Goal: Transaction & Acquisition: Purchase product/service

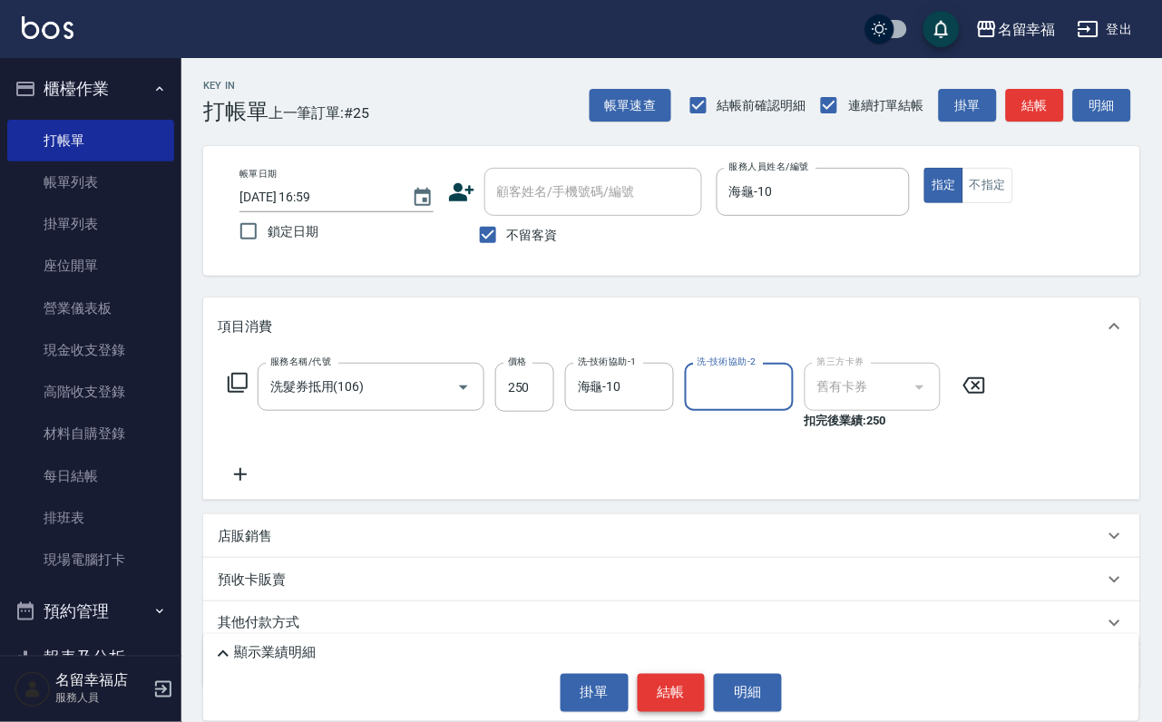
click at [666, 691] on button "結帳" at bounding box center [672, 693] width 68 height 38
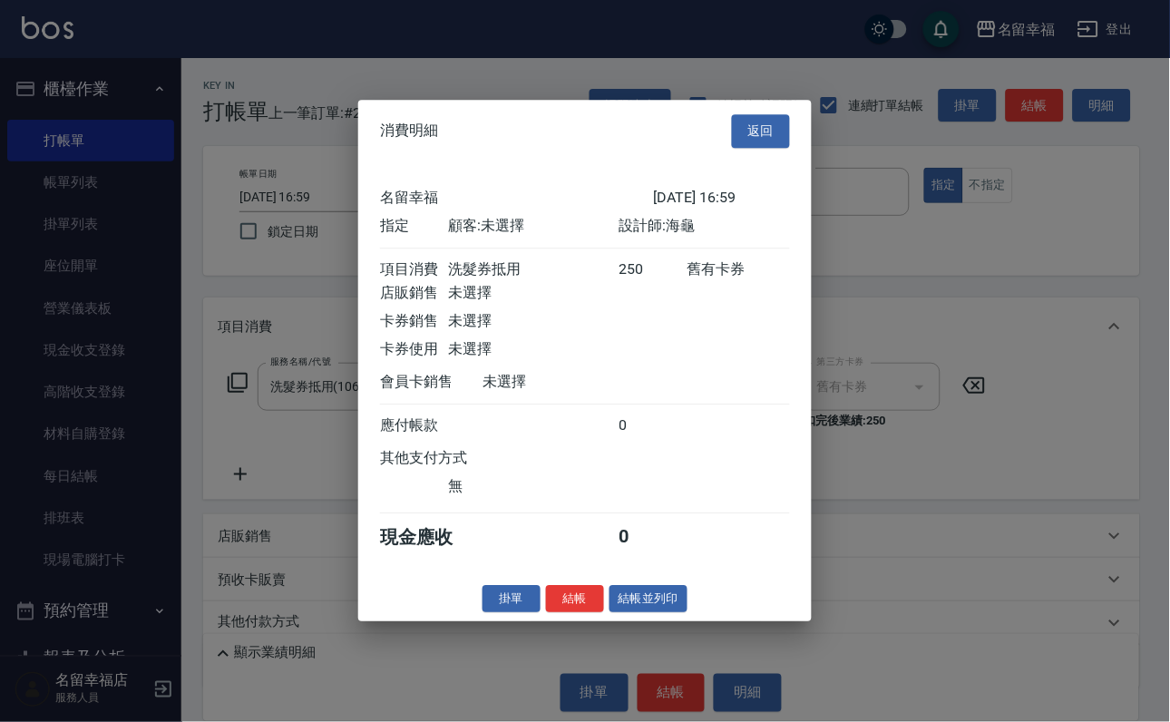
scroll to position [224, 0]
click at [550, 613] on button "結帳" at bounding box center [575, 599] width 58 height 28
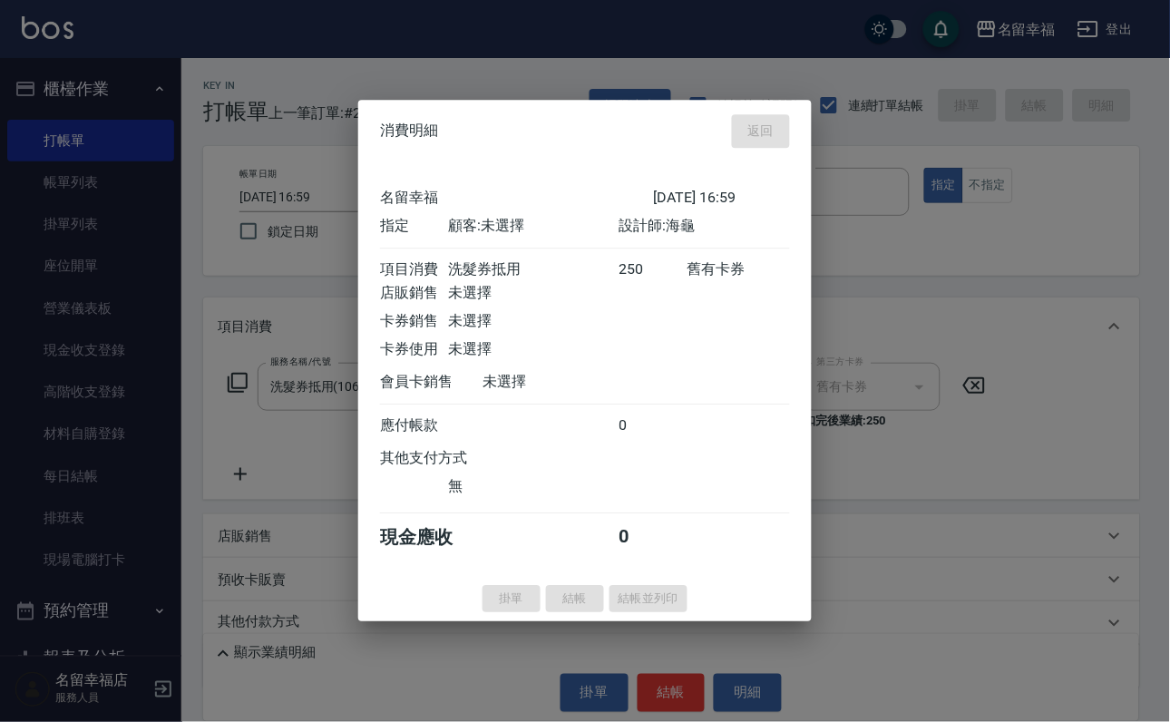
type input "[DATE] 17:34"
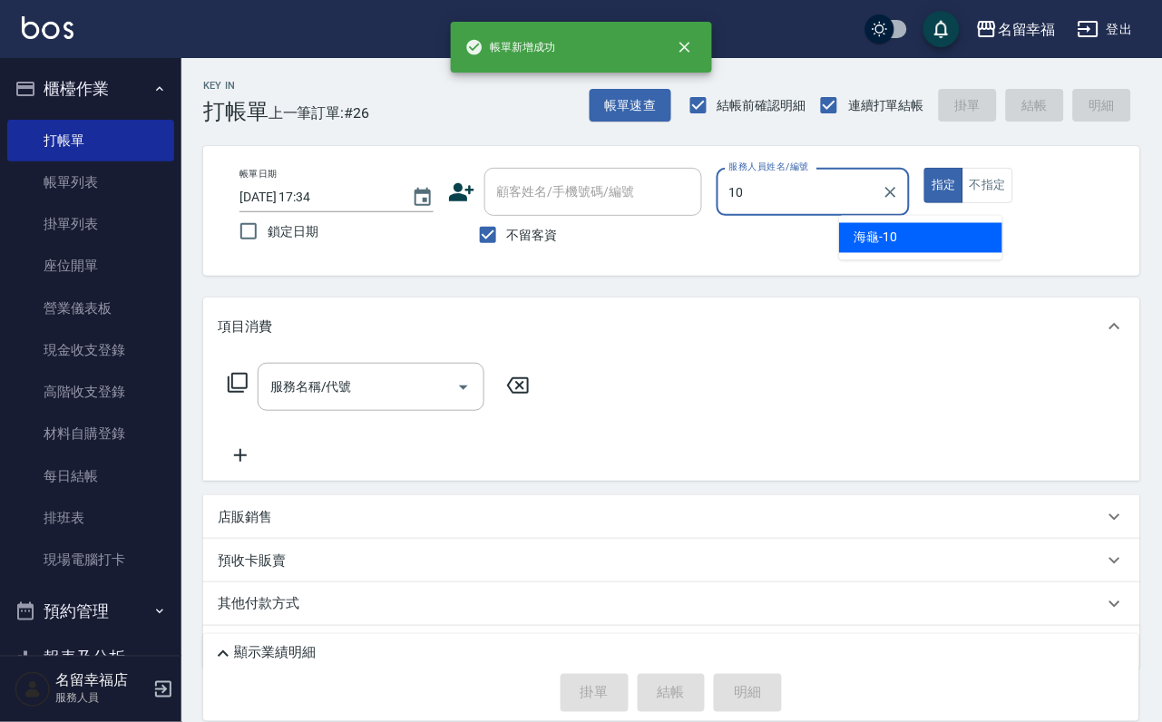
type input "海龜-10"
type button "true"
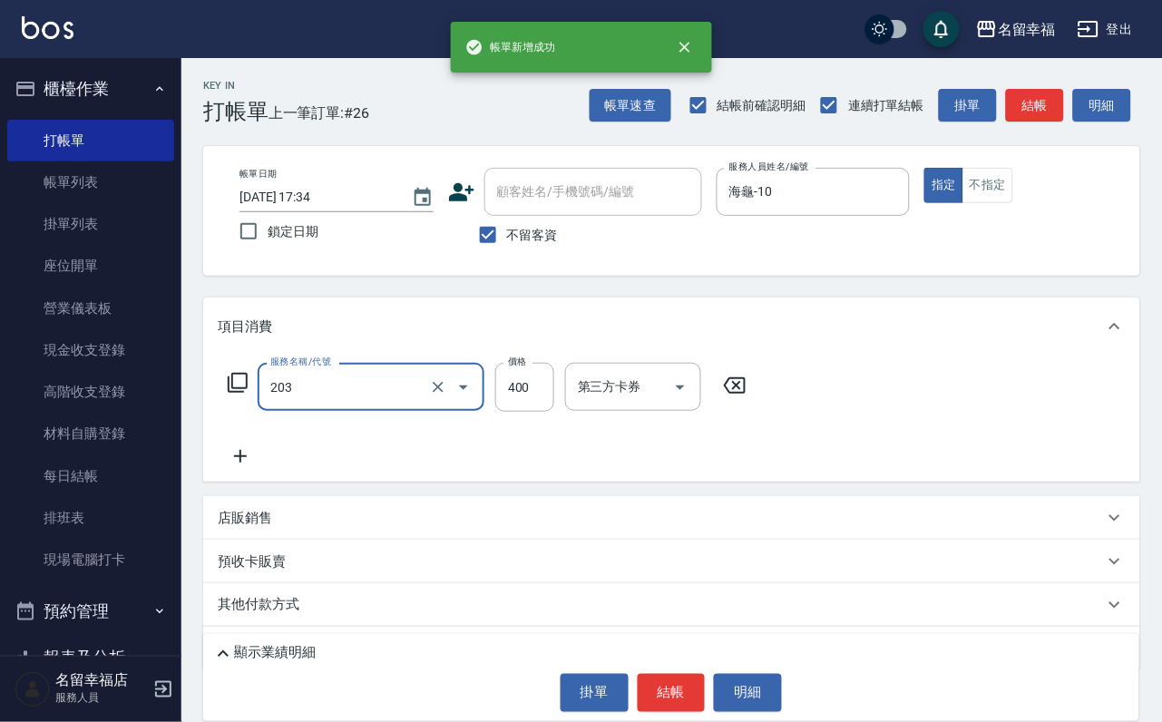
type input "指定單剪(203)"
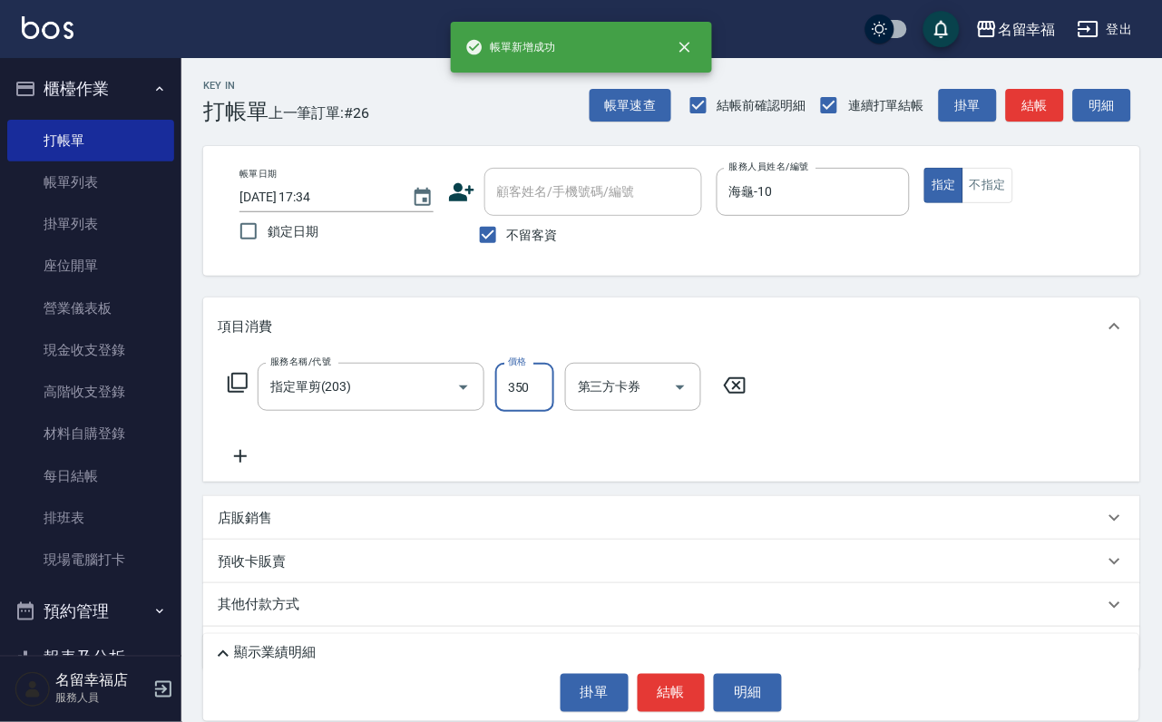
type input "350"
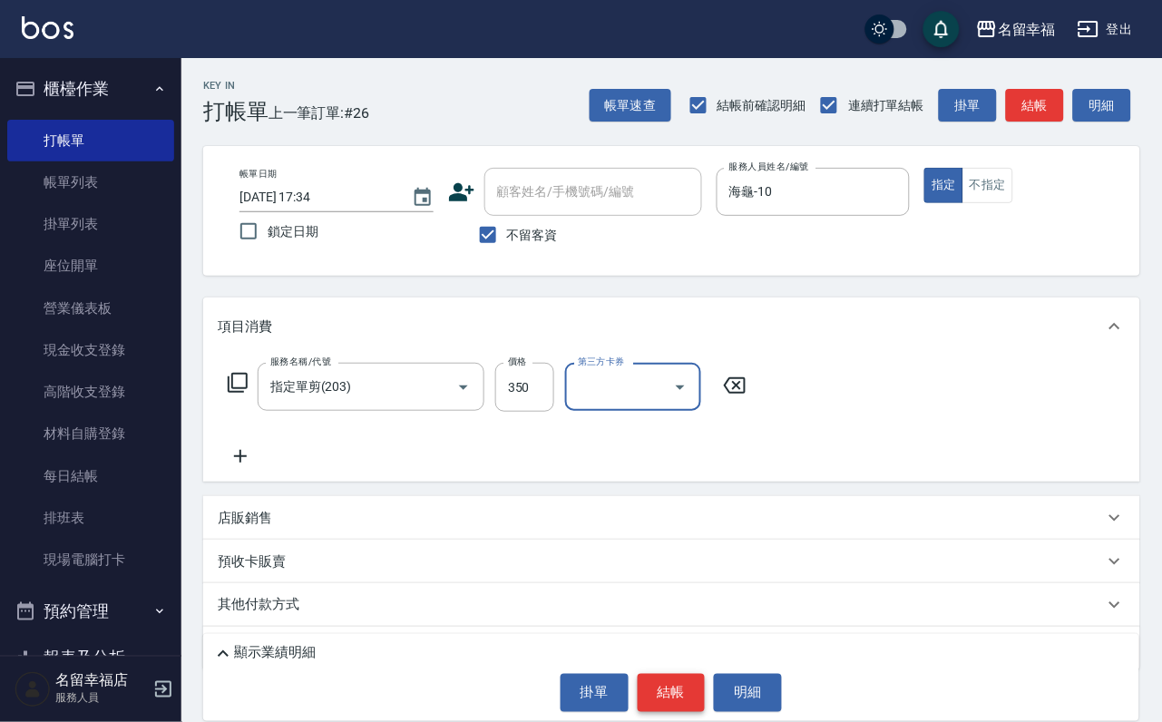
click at [693, 687] on button "結帳" at bounding box center [672, 693] width 68 height 38
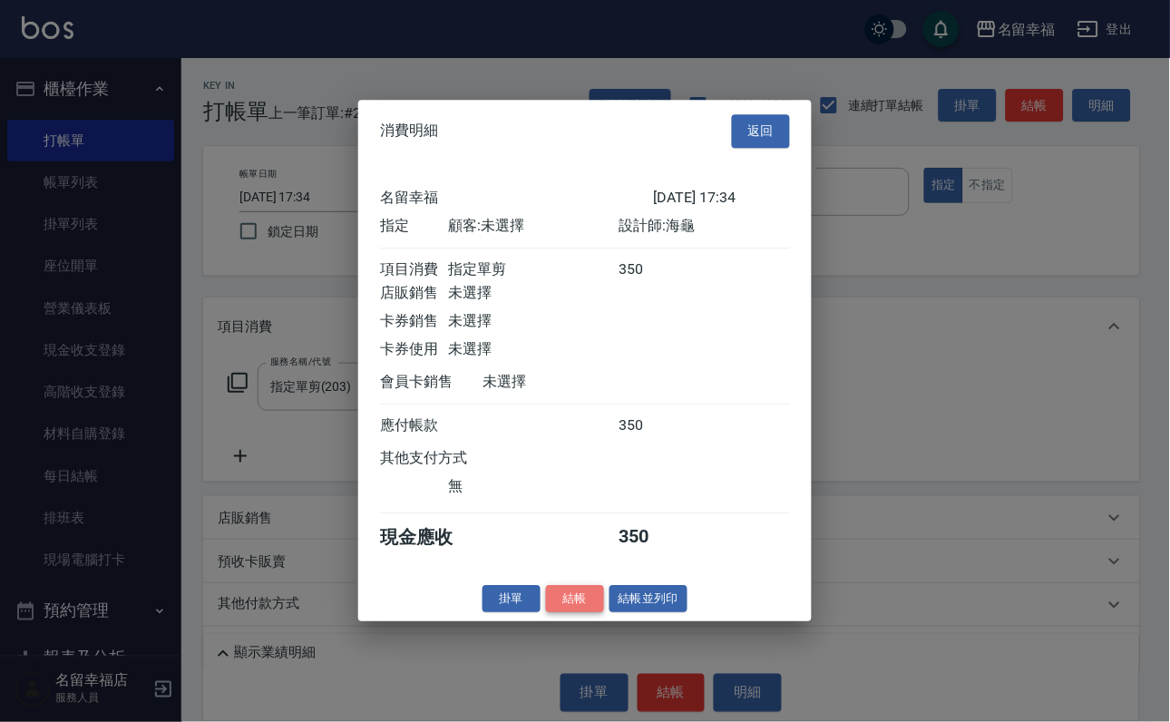
click at [550, 613] on button "結帳" at bounding box center [575, 599] width 58 height 28
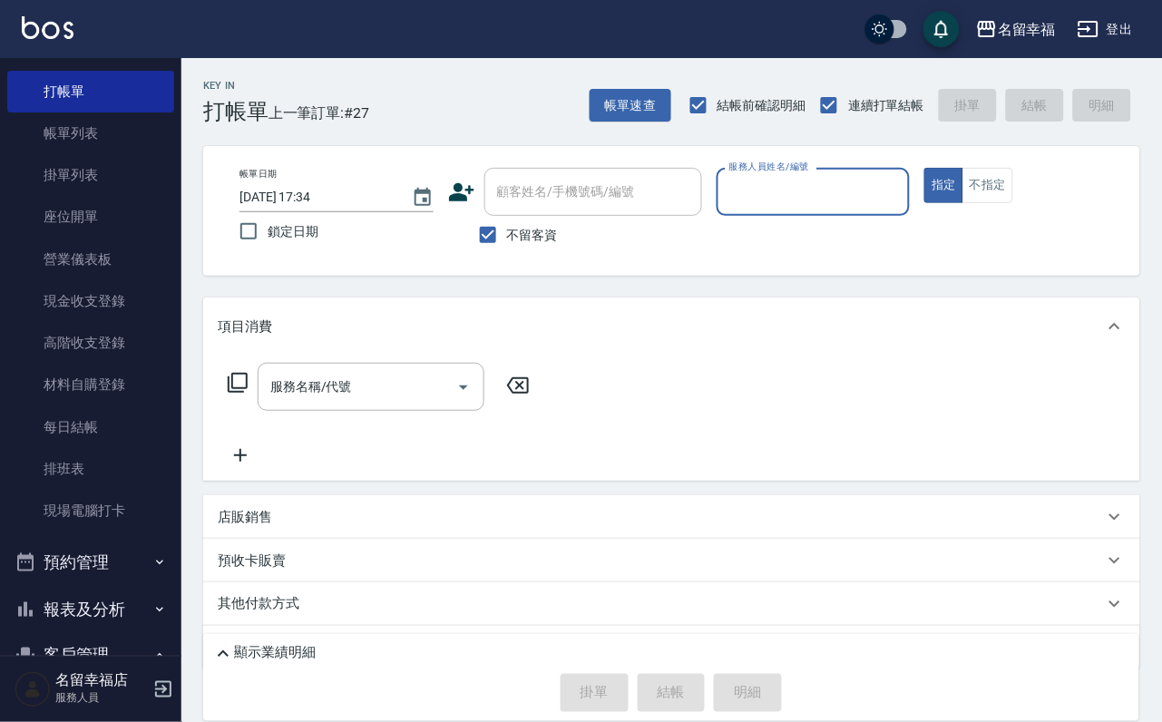
scroll to position [357, 0]
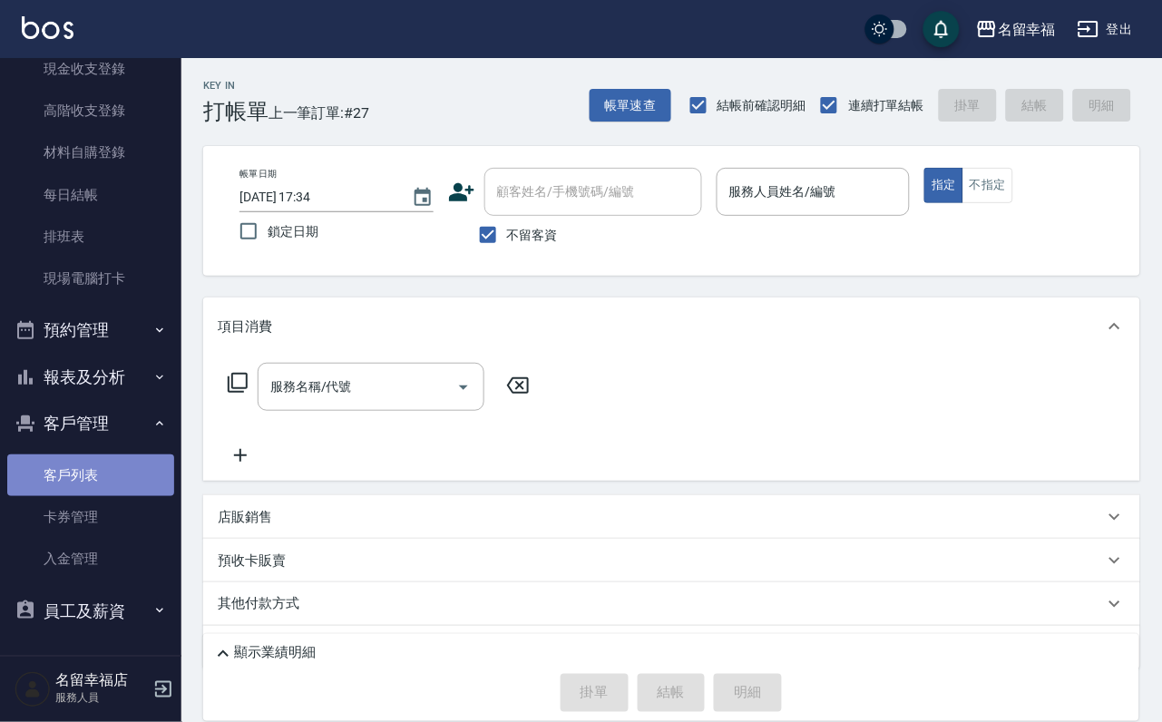
click at [113, 454] on link "客戶列表" at bounding box center [90, 475] width 167 height 42
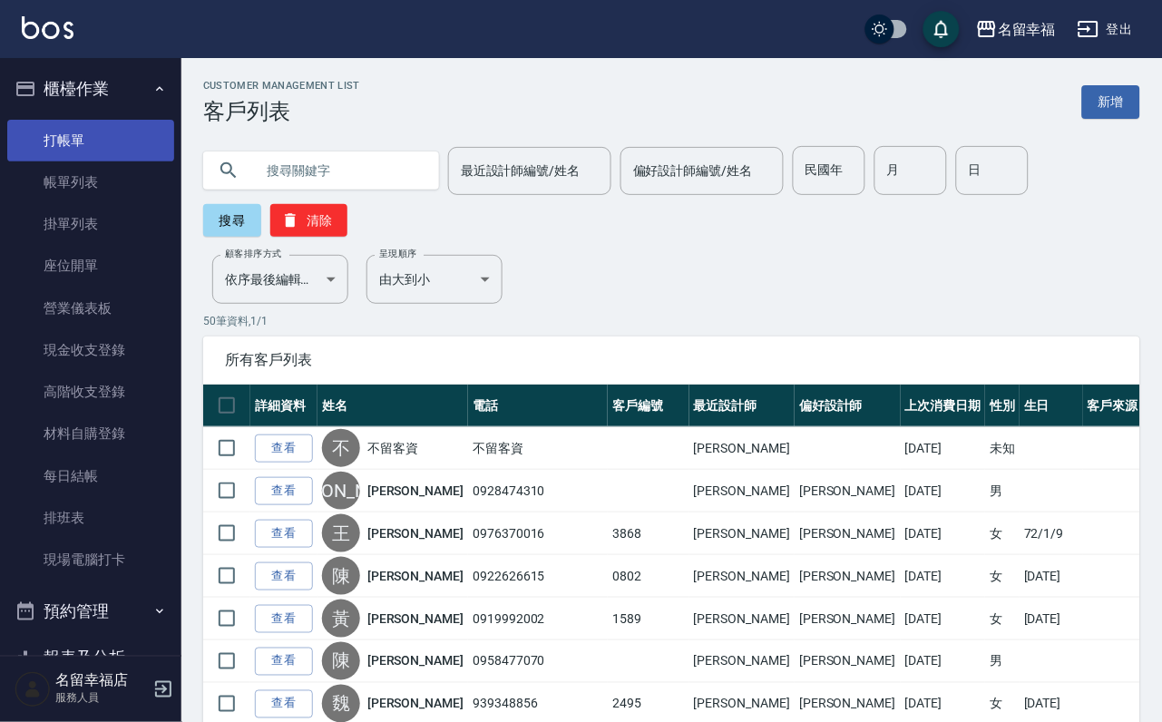
click at [121, 154] on link "打帳單" at bounding box center [90, 141] width 167 height 42
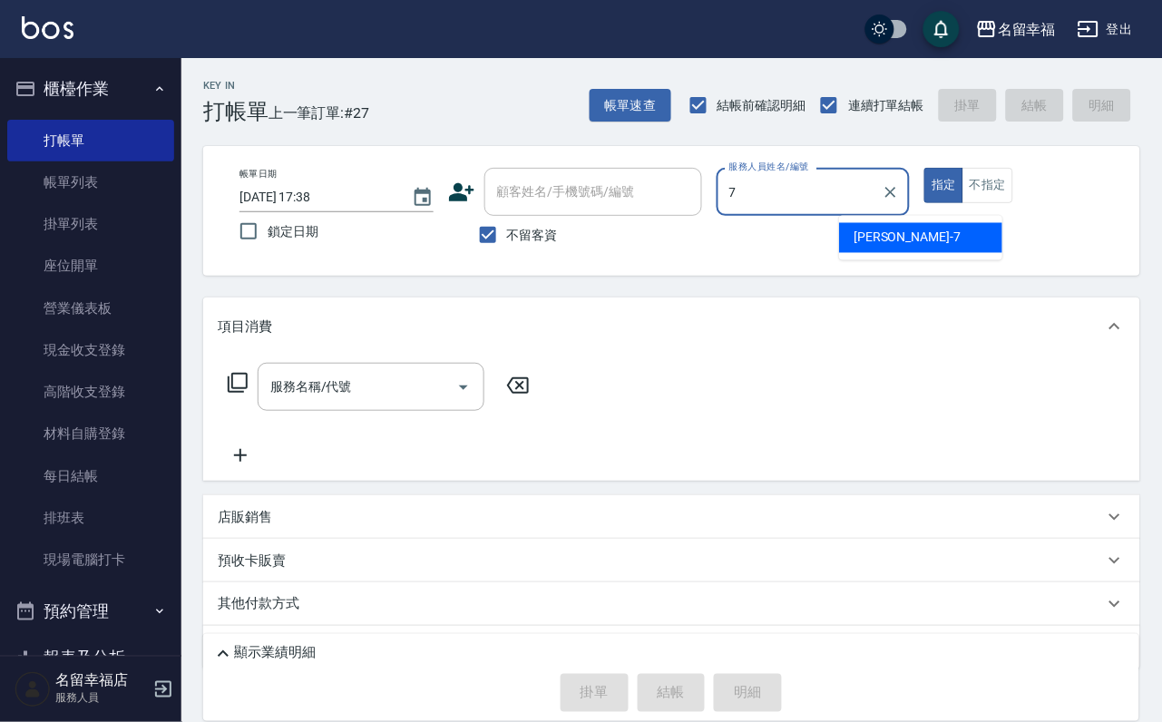
type input "瑜瑜-7"
type button "true"
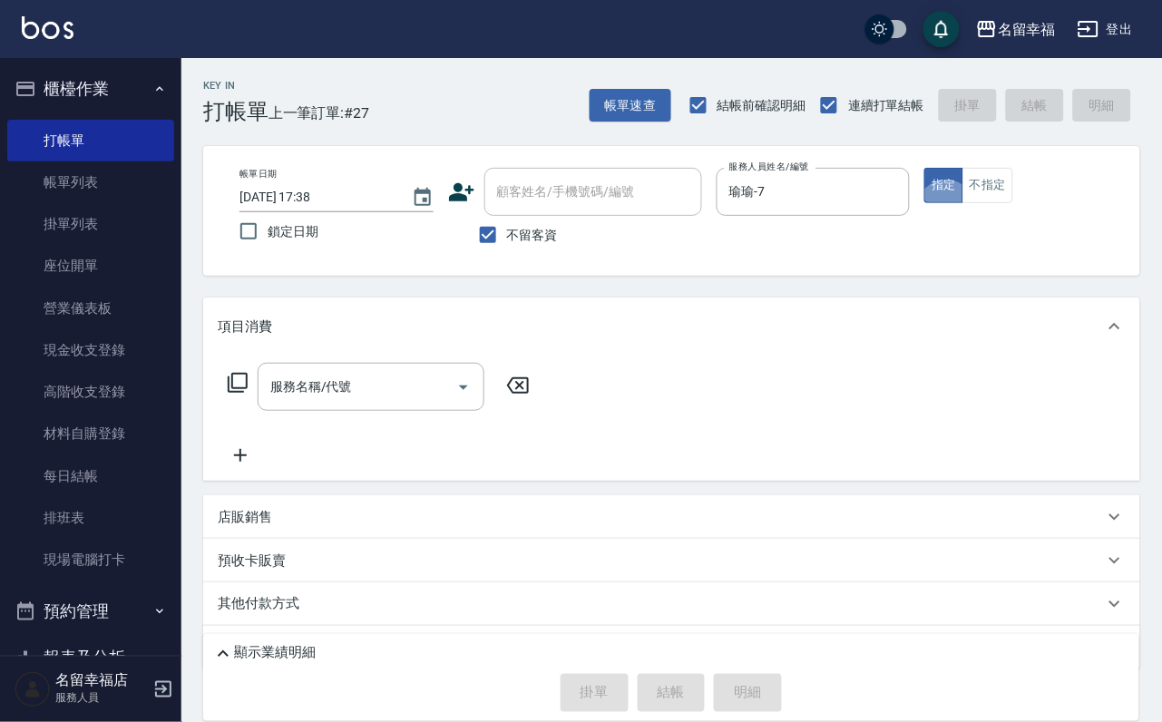
click at [640, 239] on div "不留客資" at bounding box center [575, 235] width 254 height 38
click at [558, 242] on span "不留客資" at bounding box center [532, 235] width 51 height 19
click at [507, 242] on input "不留客資" at bounding box center [488, 235] width 38 height 38
checkbox input "false"
click at [585, 191] on input "顧客姓名/手機號碼/編號" at bounding box center [579, 192] width 174 height 32
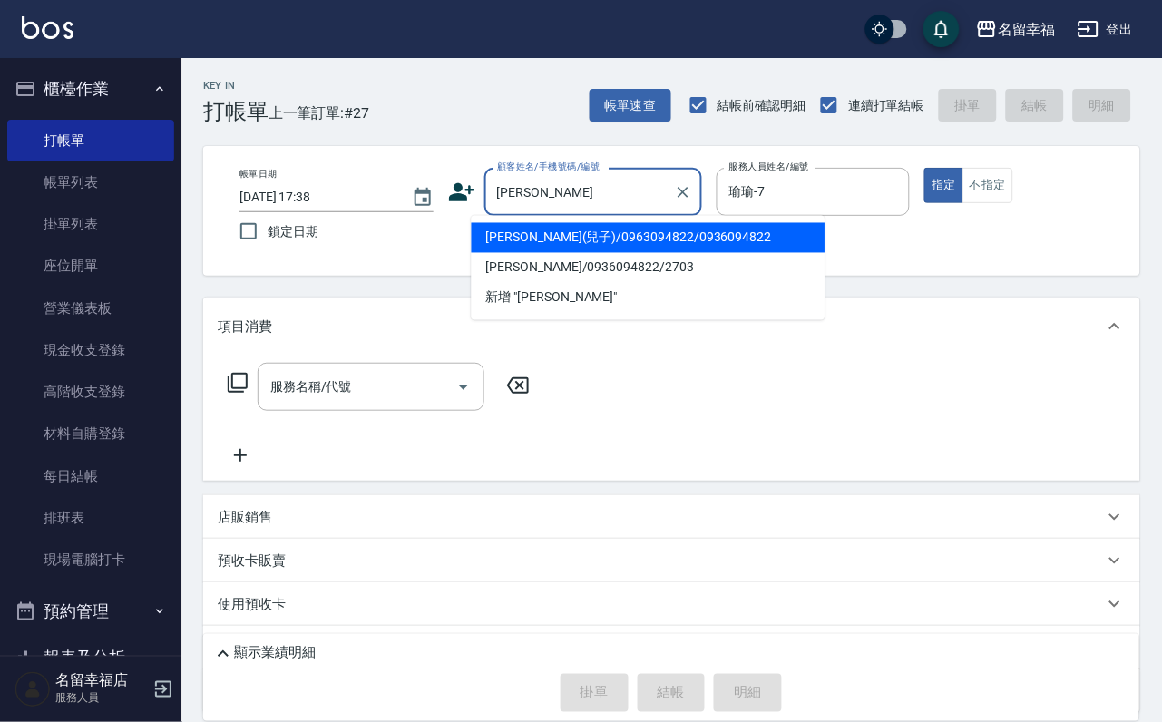
click at [555, 227] on li "[PERSON_NAME](兒子)/0963094822/0936094822" at bounding box center [649, 238] width 354 height 30
type input "[PERSON_NAME](兒子)/0963094822/0936094822"
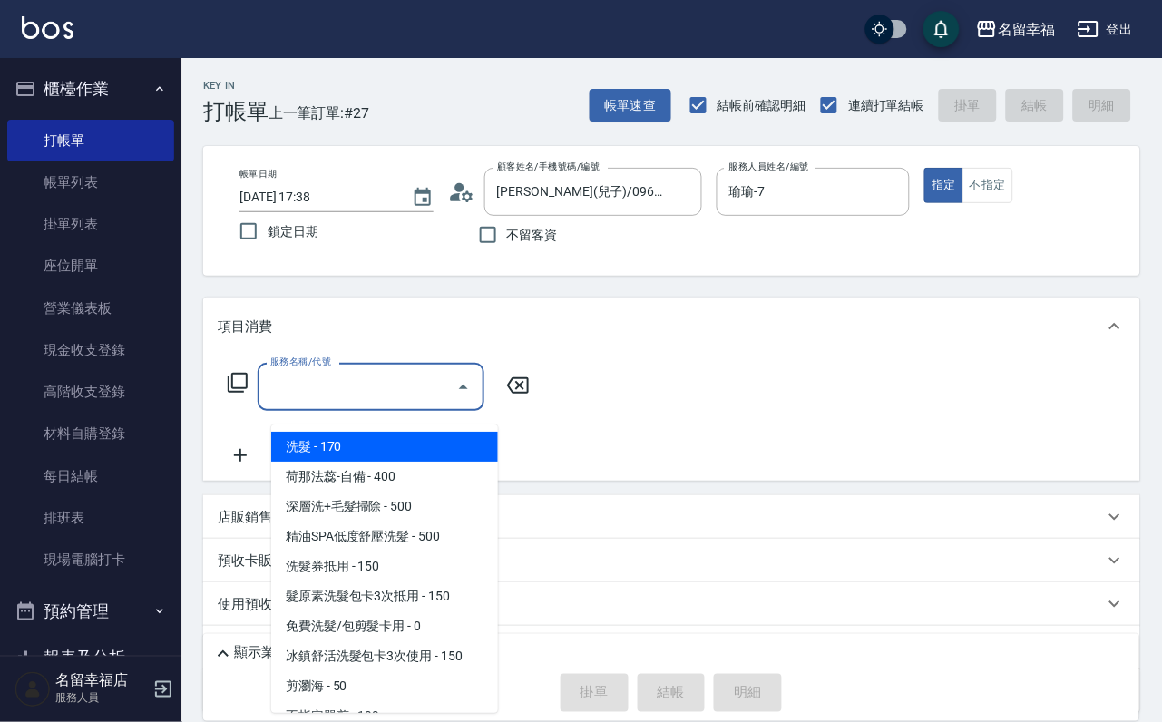
click at [394, 403] on input "服務名稱/代號" at bounding box center [357, 387] width 183 height 32
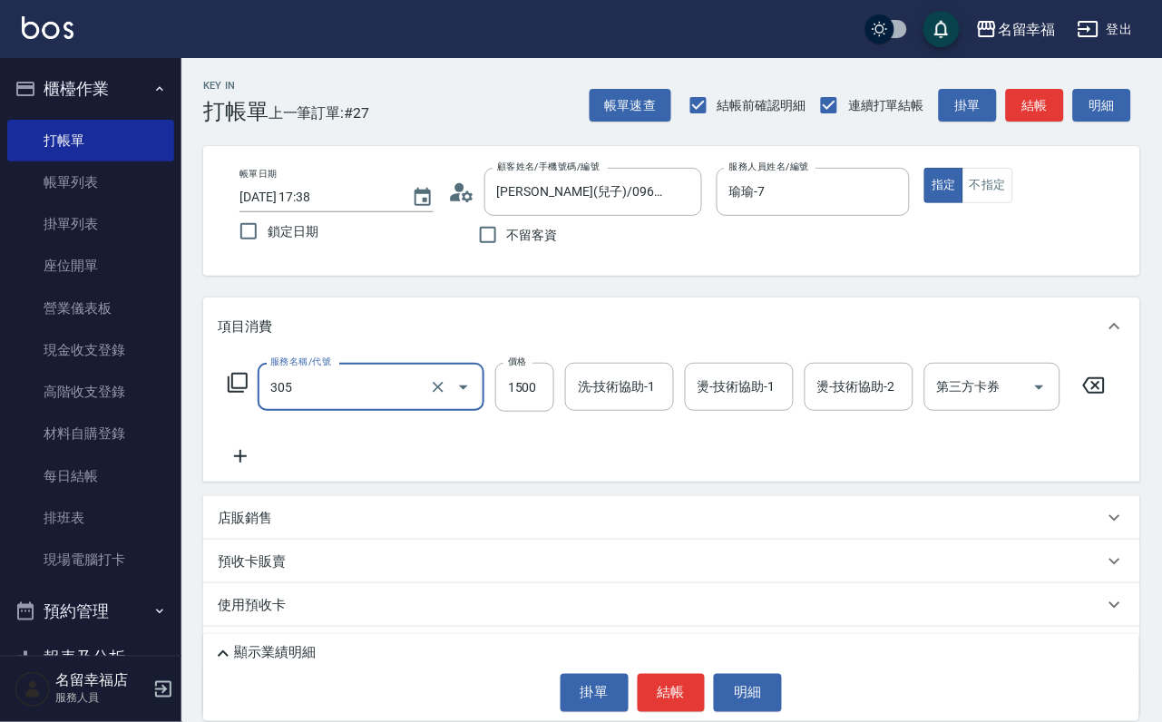
type input "設計燙髮1500(305)"
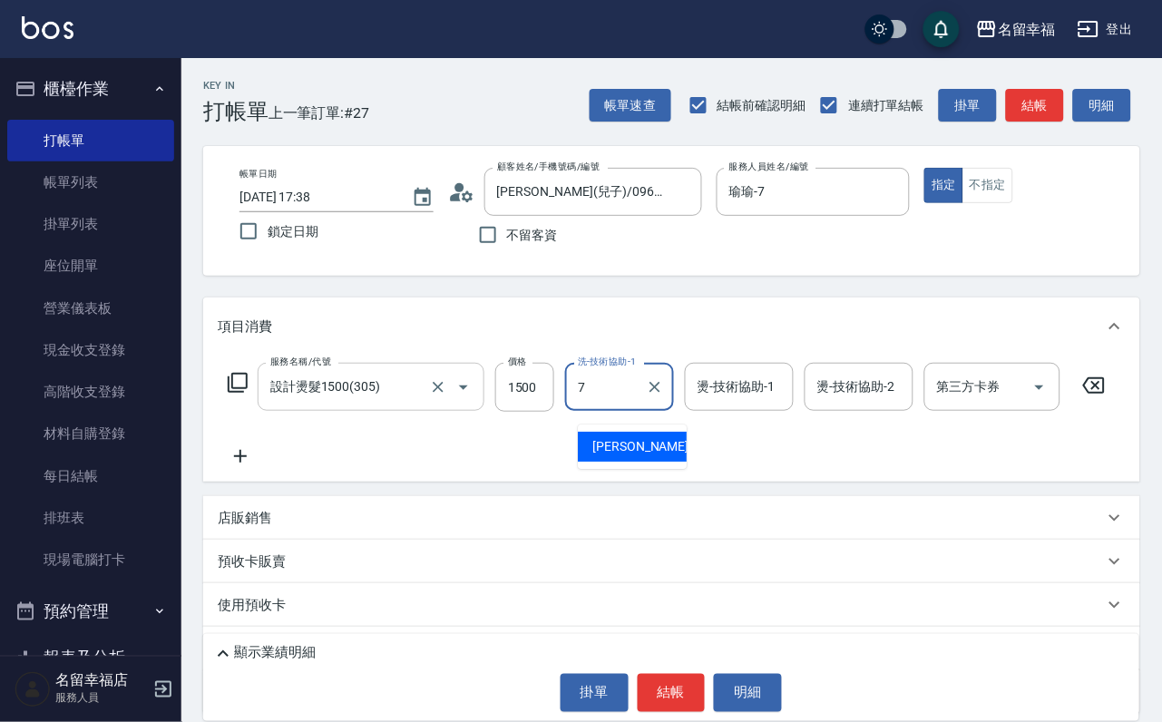
type input "瑜瑜-7"
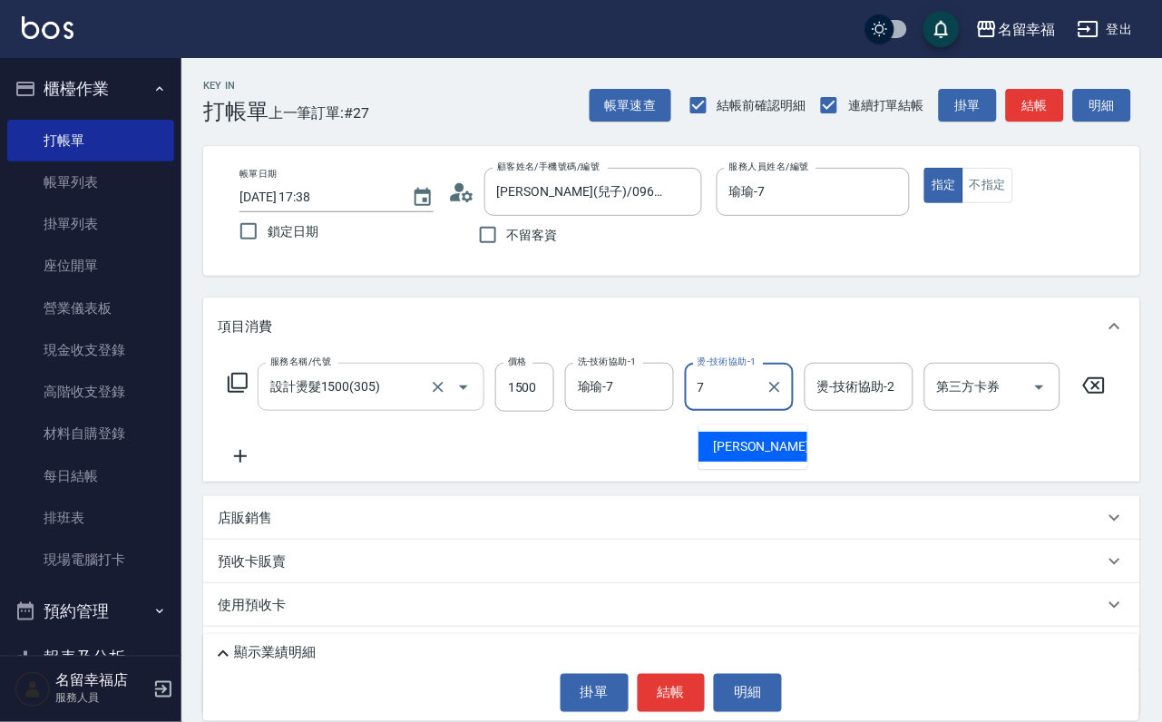
type input "瑜瑜-7"
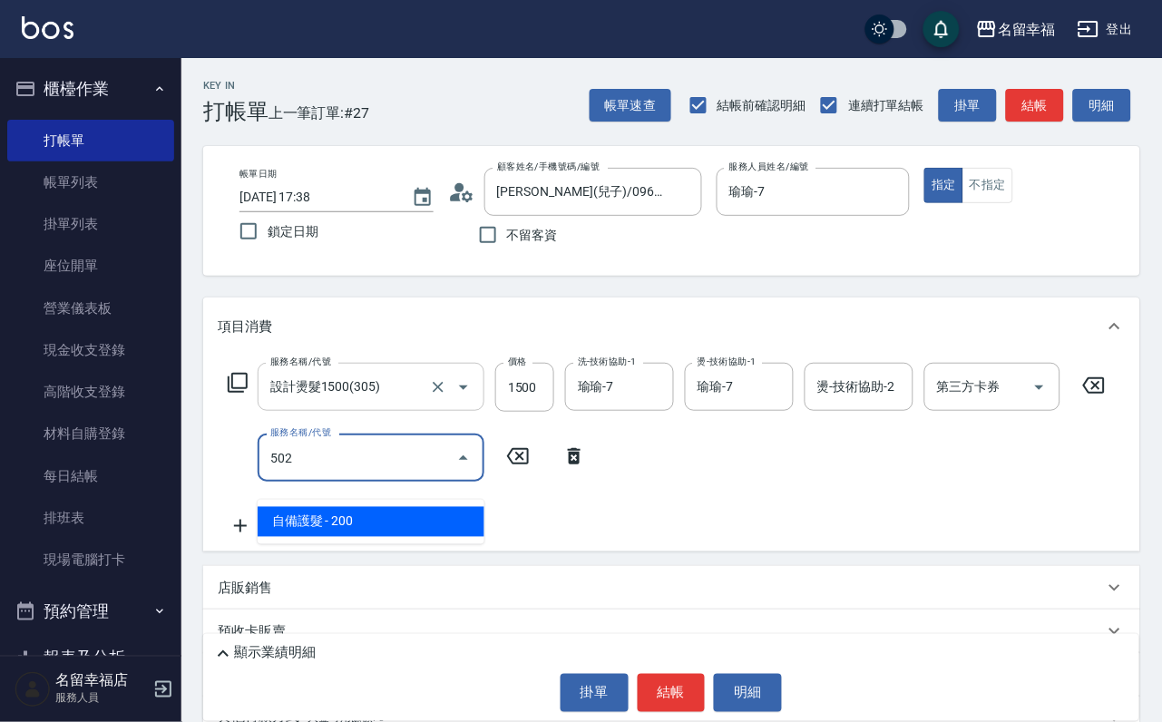
type input "自備護髮(502)"
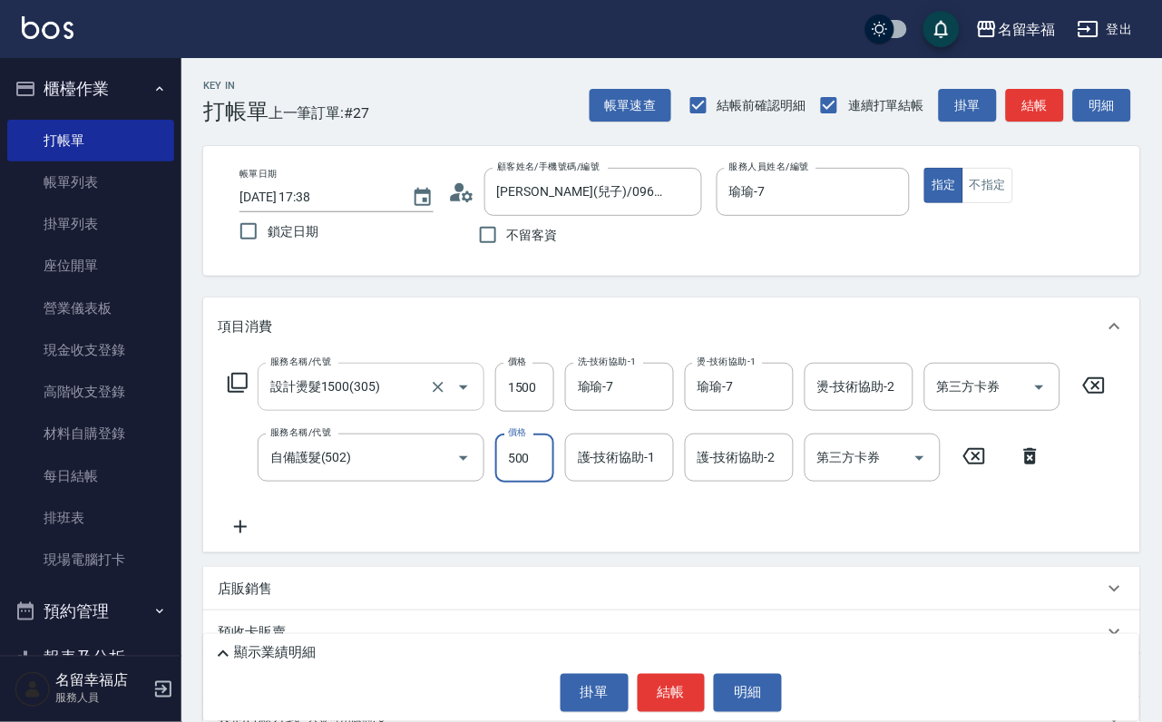
type input "500"
type input "瑜瑜-7"
click at [516, 439] on label "價格" at bounding box center [517, 432] width 19 height 14
click at [516, 456] on input "500" at bounding box center [524, 458] width 59 height 49
click at [523, 466] on input "500" at bounding box center [524, 458] width 59 height 49
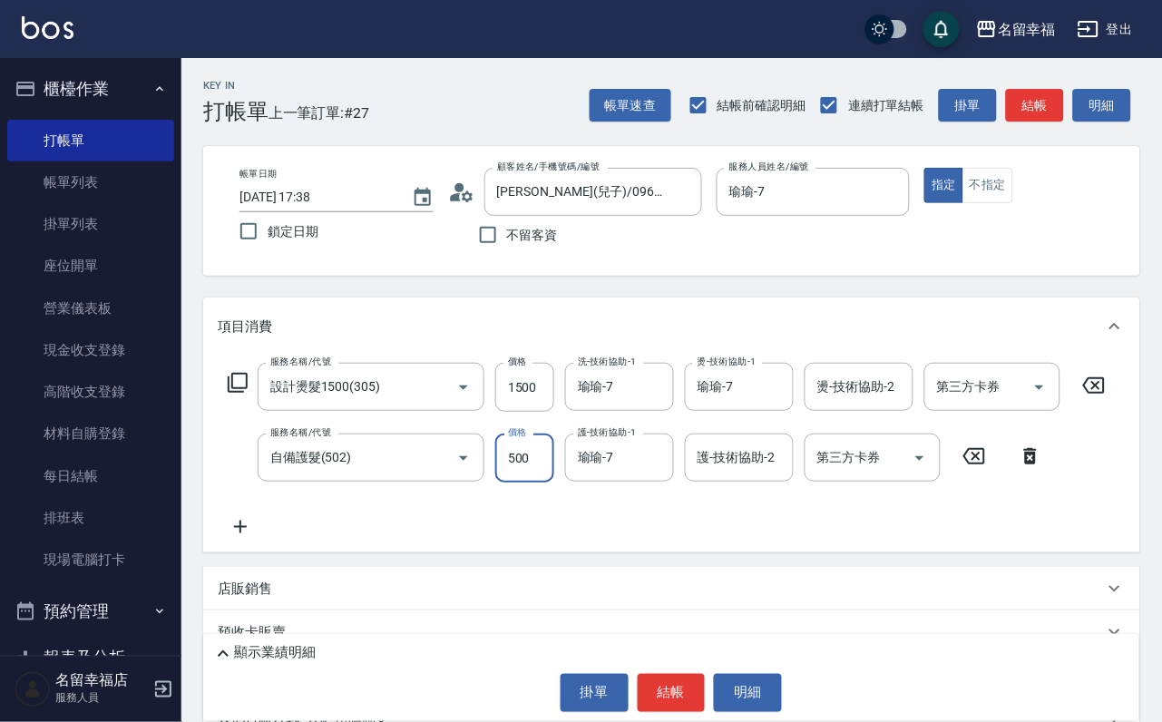
click at [523, 466] on input "500" at bounding box center [524, 458] width 59 height 49
type input "599"
drag, startPoint x: 765, startPoint y: 670, endPoint x: 791, endPoint y: 653, distance: 30.7
click at [766, 674] on button "明細" at bounding box center [748, 693] width 68 height 38
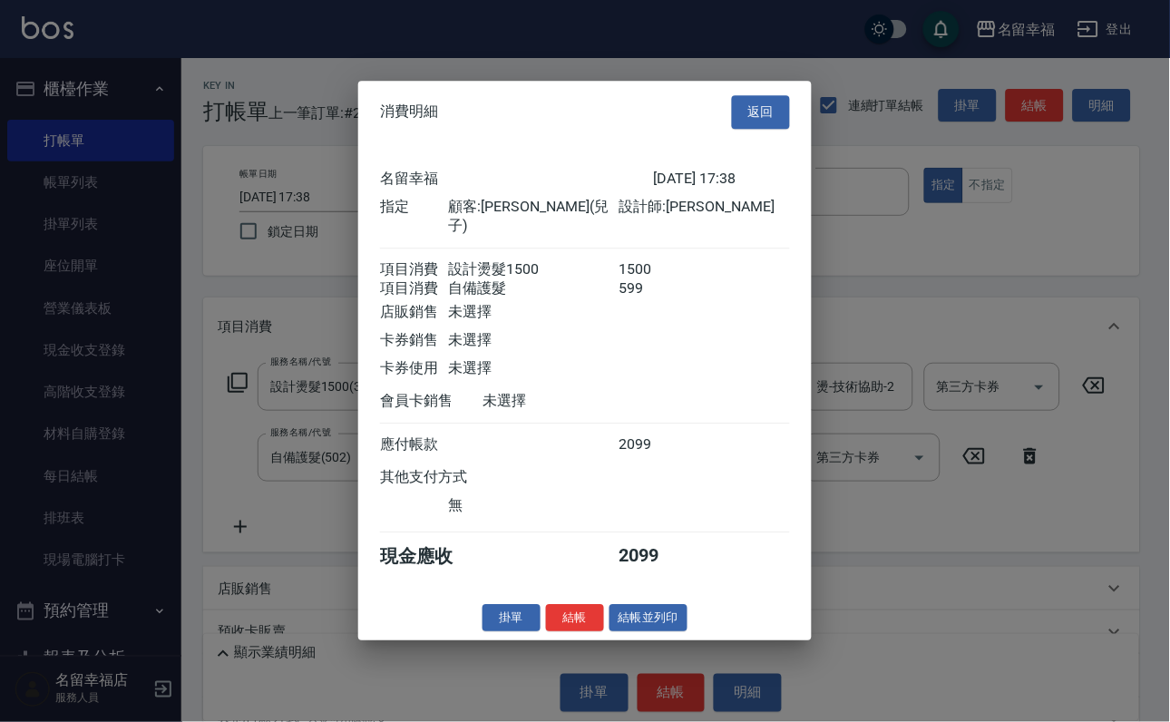
scroll to position [326, 0]
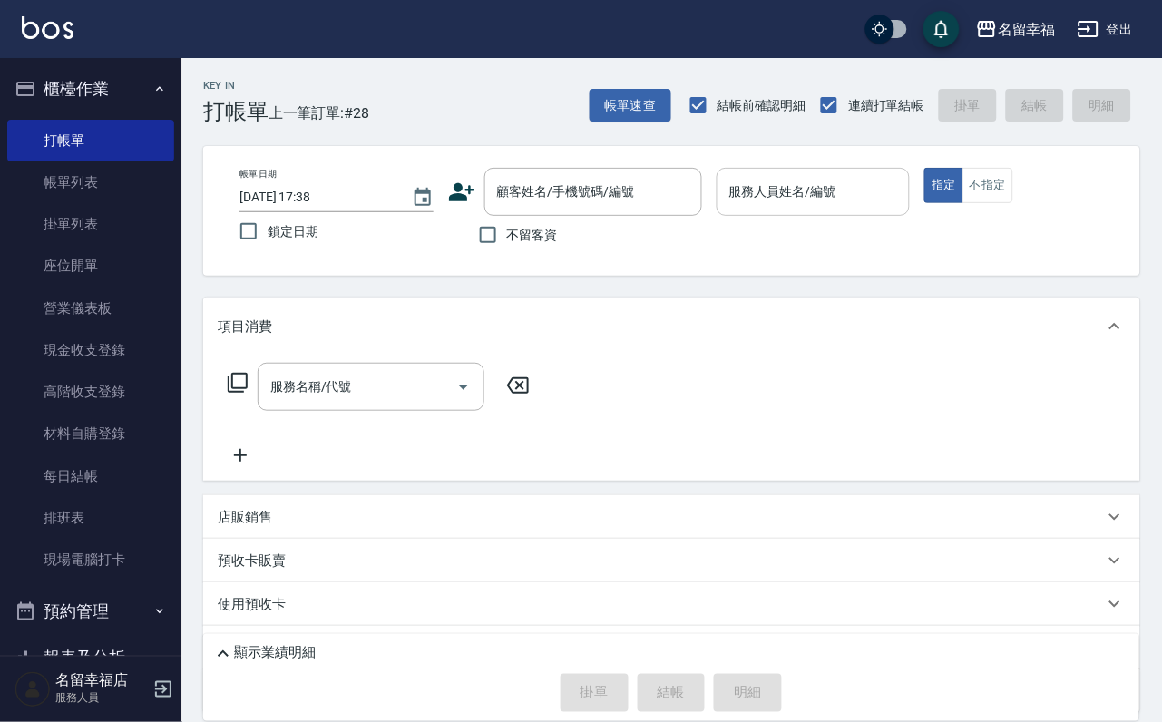
click at [882, 200] on input "服務人員姓名/編號" at bounding box center [814, 192] width 178 height 32
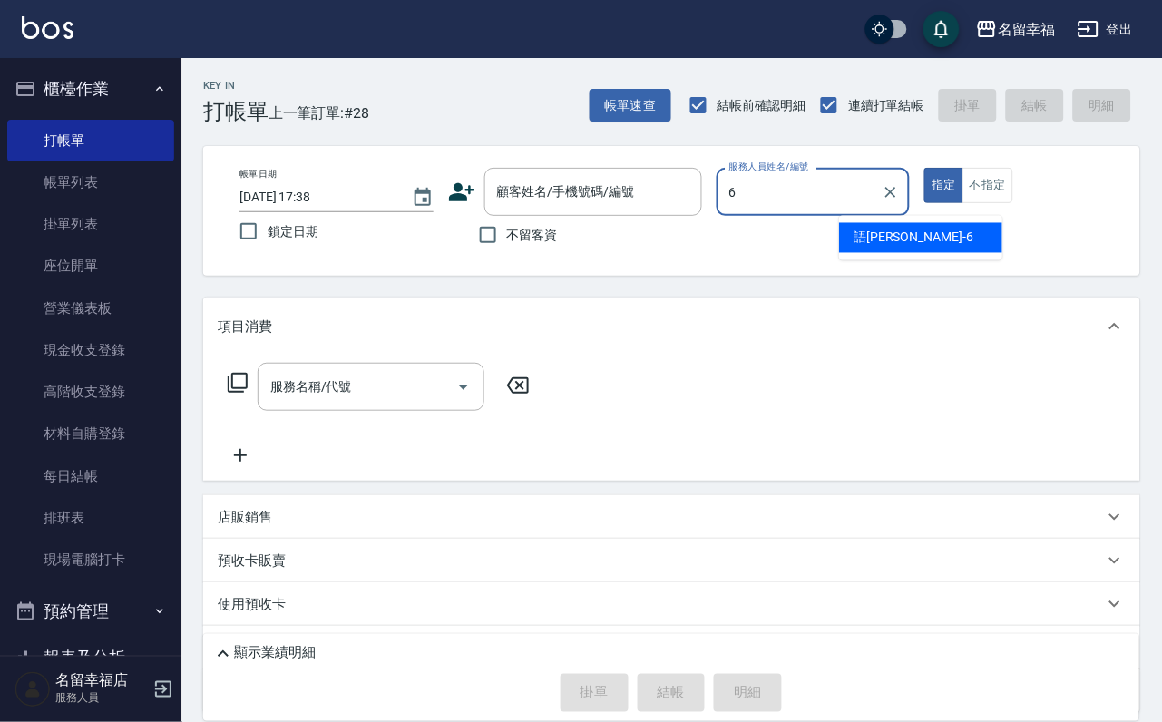
type input "語[PERSON_NAME]-6"
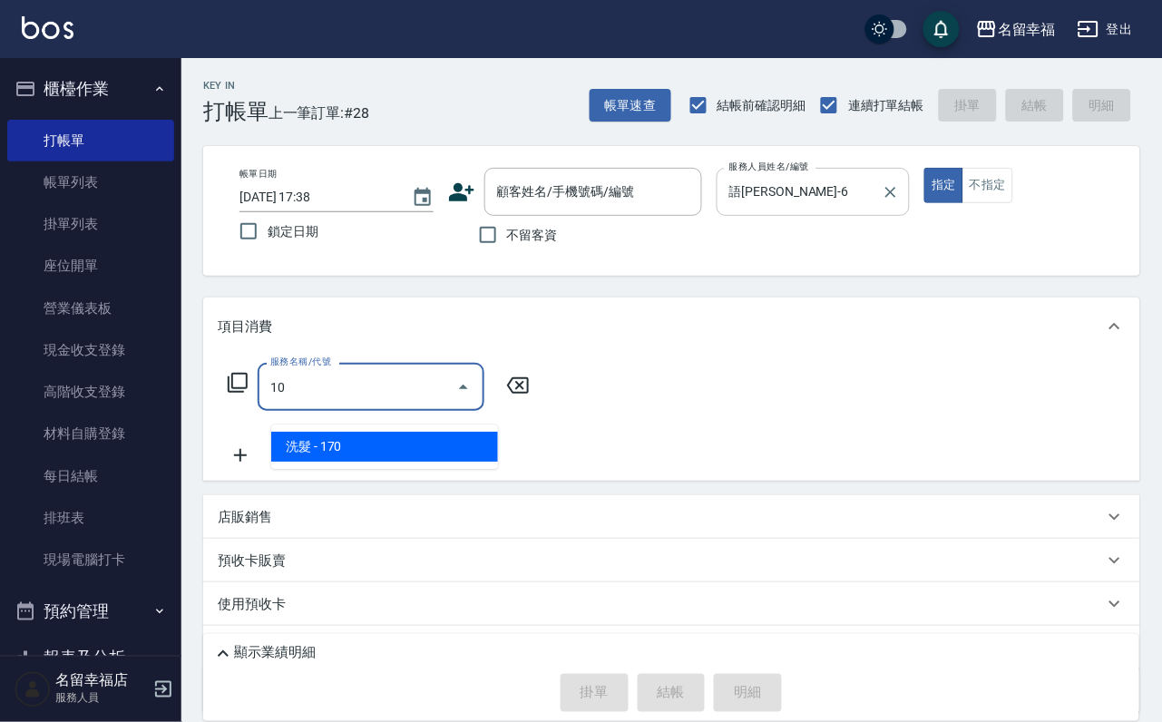
type input "1"
type input "6"
type input "髮原素頭皮保健護理洗(603)"
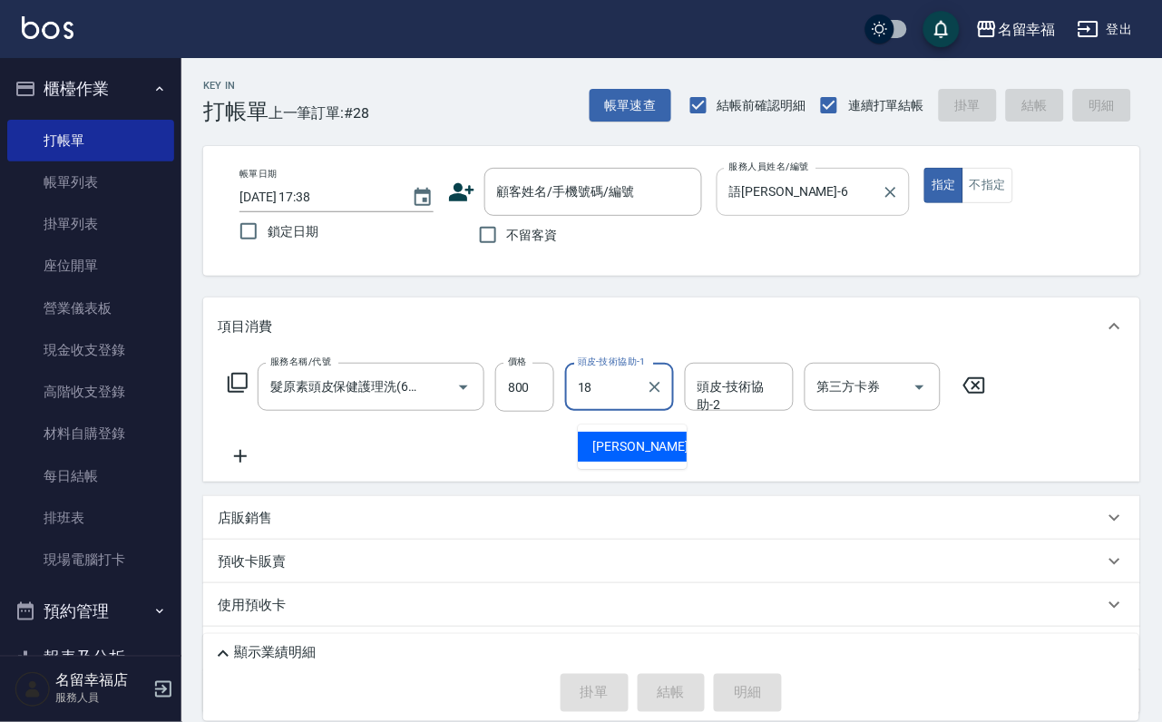
type input "[PERSON_NAME]-18"
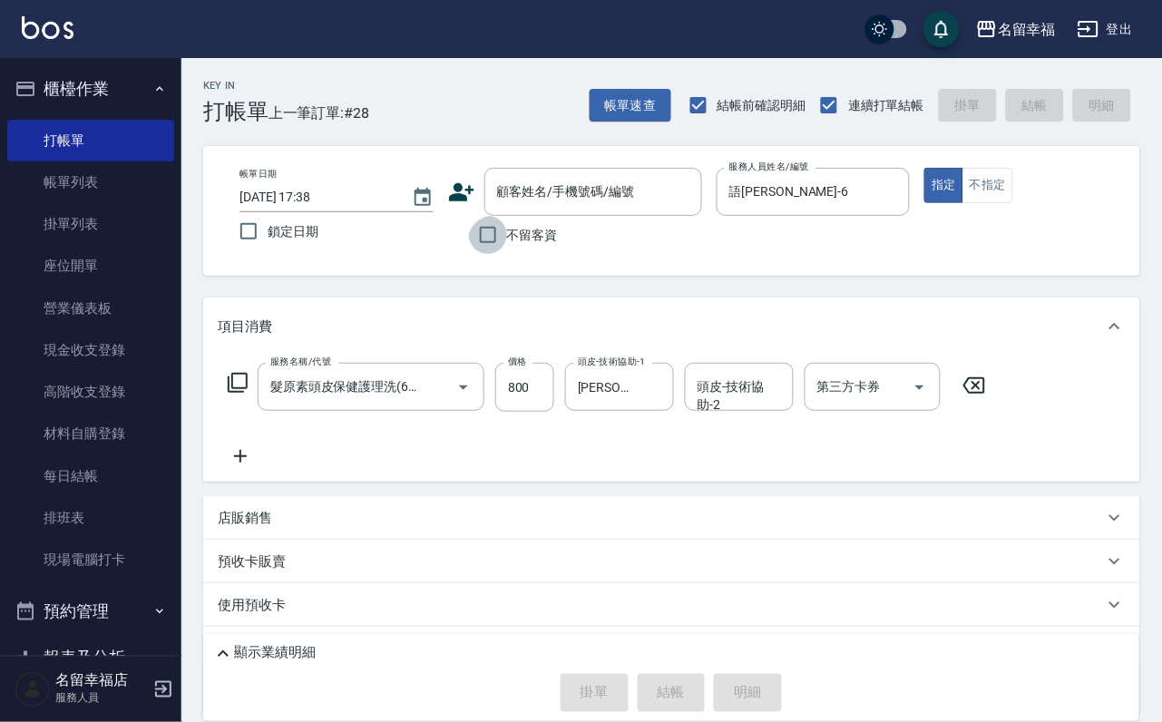
click at [496, 229] on input "不留客資" at bounding box center [488, 235] width 38 height 38
checkbox input "true"
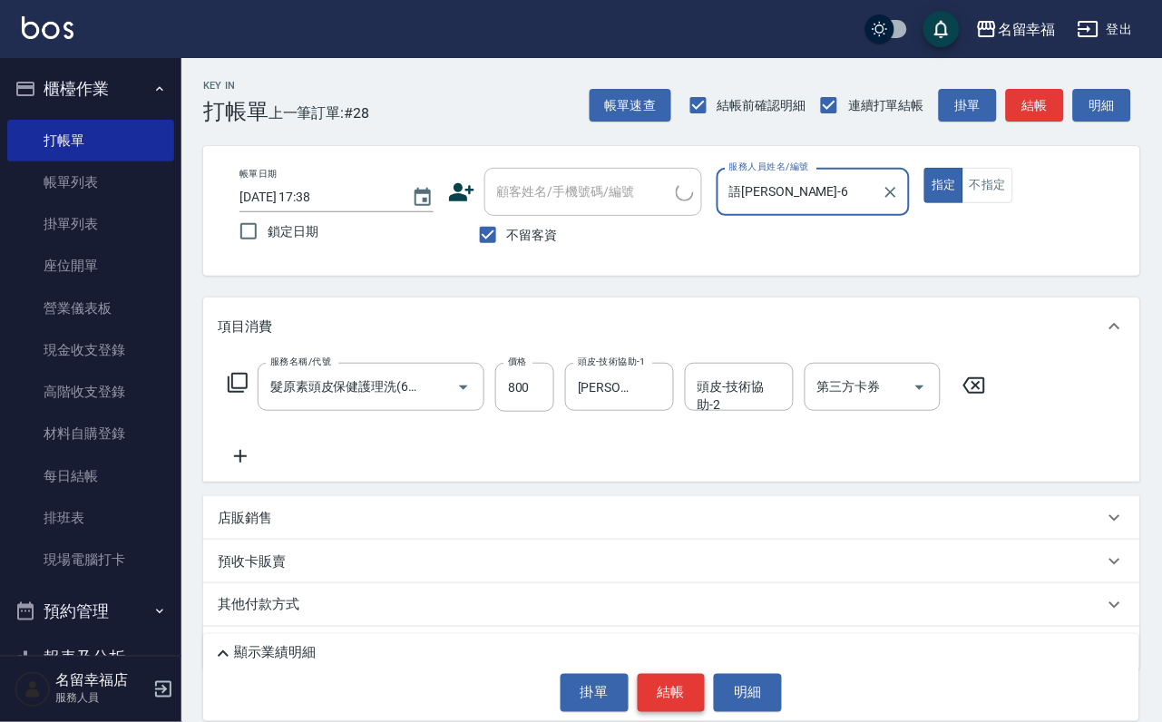
click at [689, 679] on button "結帳" at bounding box center [672, 693] width 68 height 38
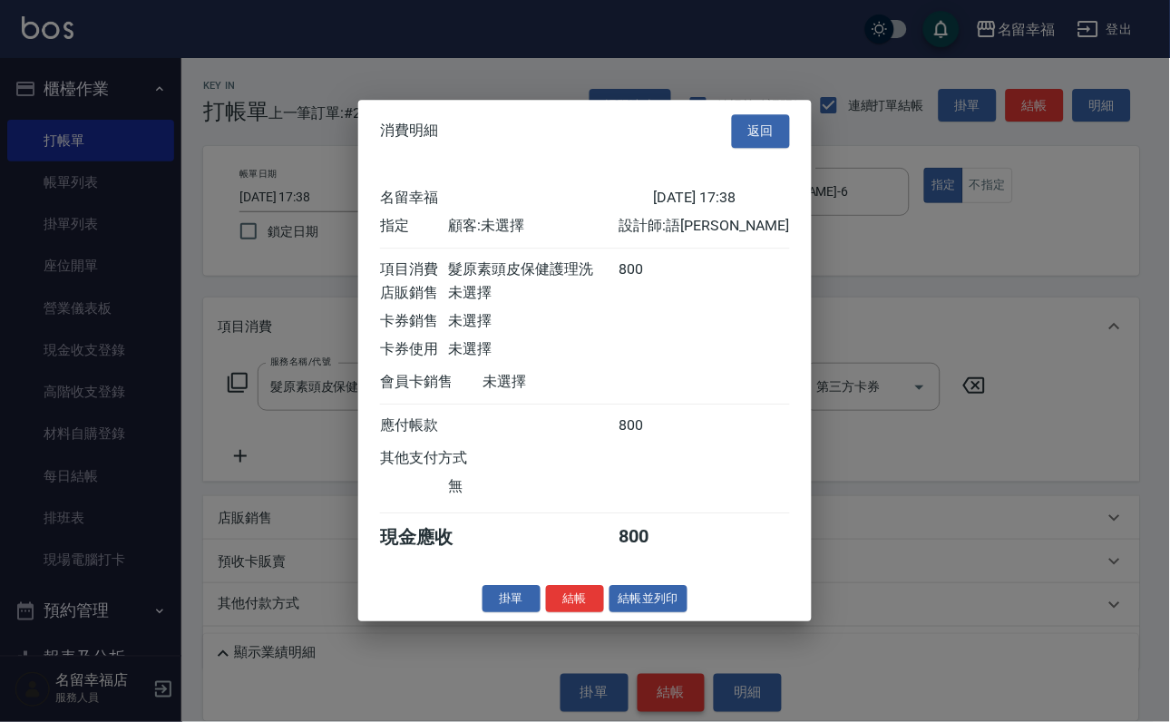
scroll to position [224, 0]
click at [688, 613] on button "結帳並列印" at bounding box center [648, 599] width 79 height 28
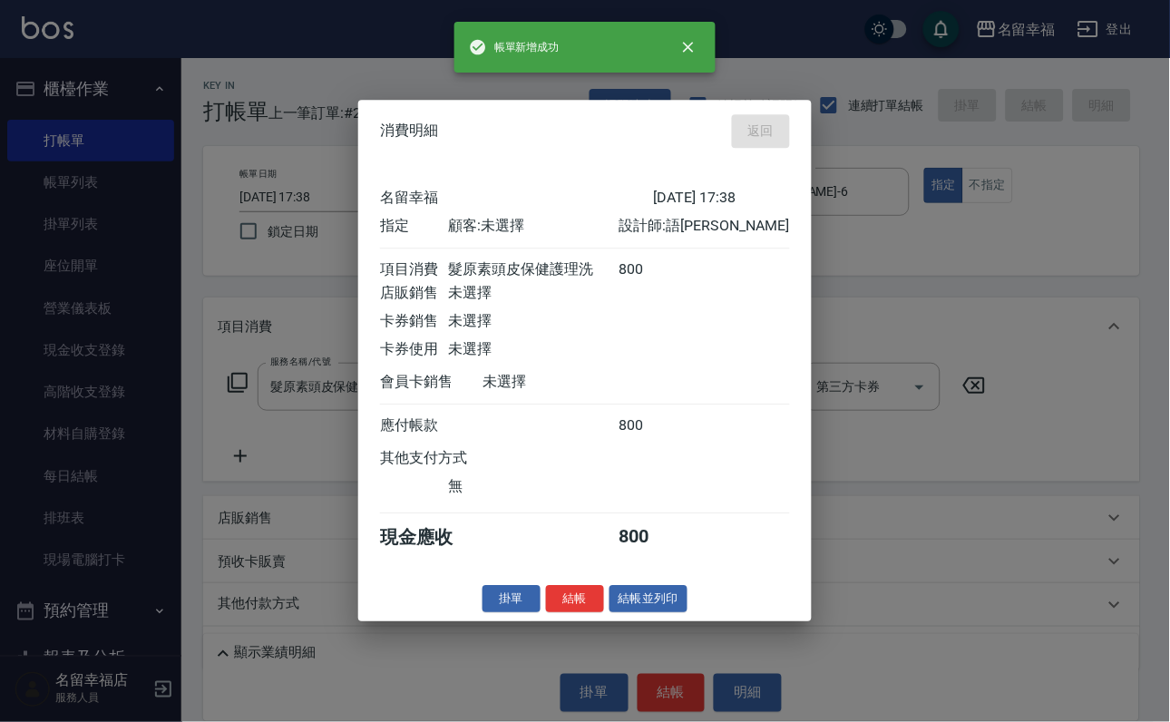
type input "[DATE] 17:46"
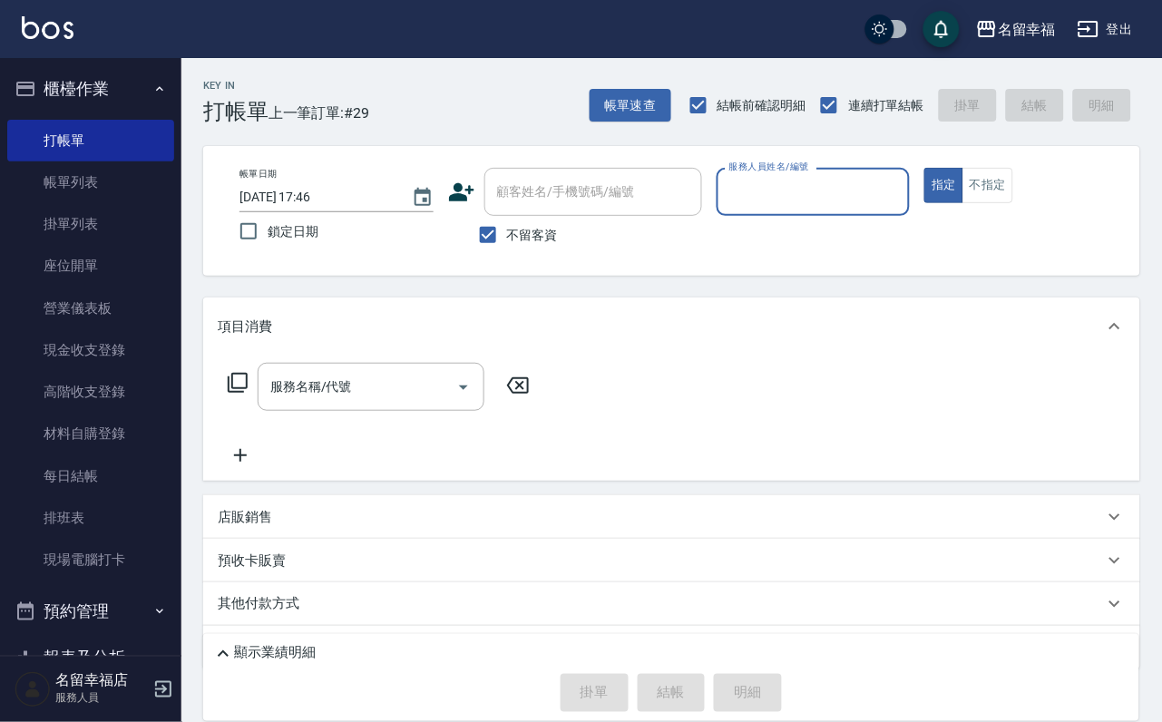
click at [902, 200] on input "服務人員姓名/編號" at bounding box center [814, 192] width 178 height 32
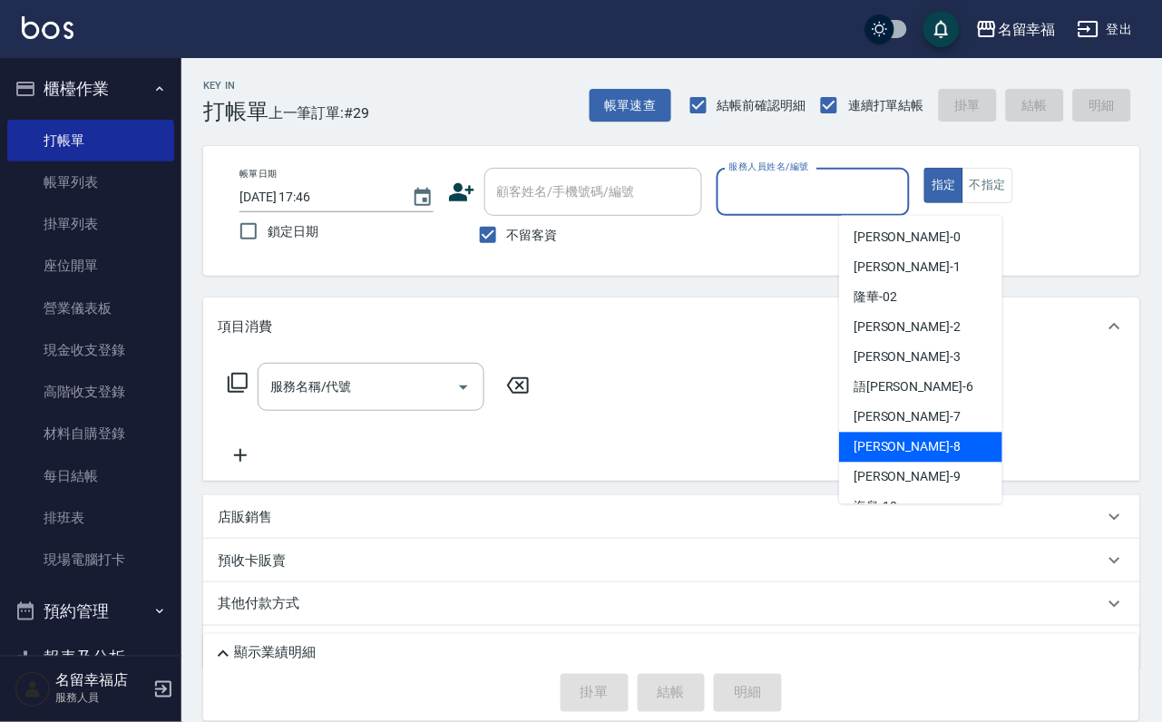
click at [916, 442] on div "[PERSON_NAME] -8" at bounding box center [920, 448] width 163 height 30
type input "[PERSON_NAME]-8"
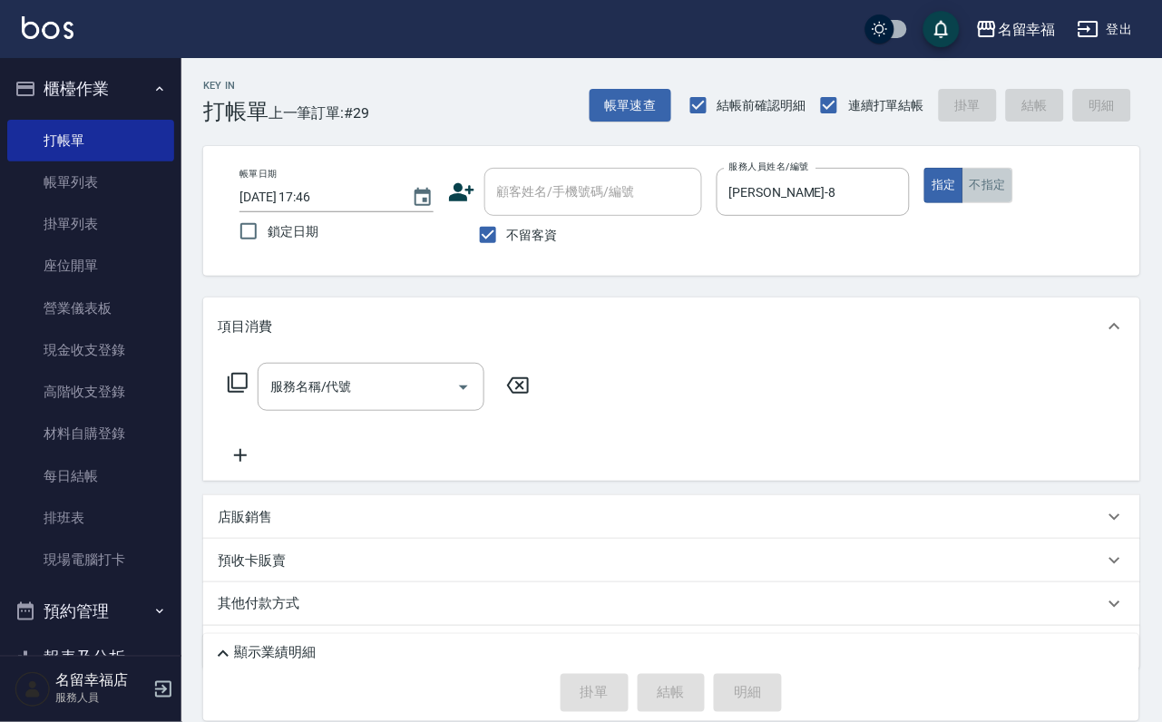
click at [1013, 203] on button "不指定" at bounding box center [987, 185] width 51 height 35
click at [316, 403] on input "服務名稱/代號" at bounding box center [357, 387] width 183 height 32
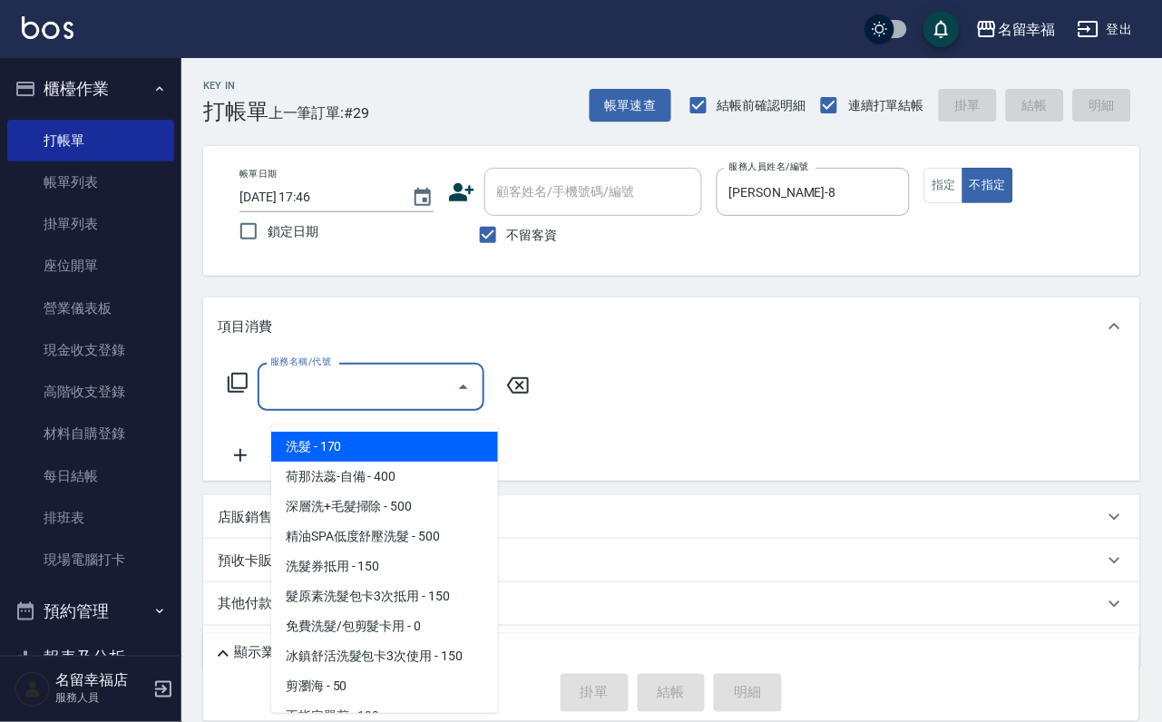
click at [341, 444] on span "洗髮 - 170" at bounding box center [384, 447] width 227 height 30
type input "洗髮(101)"
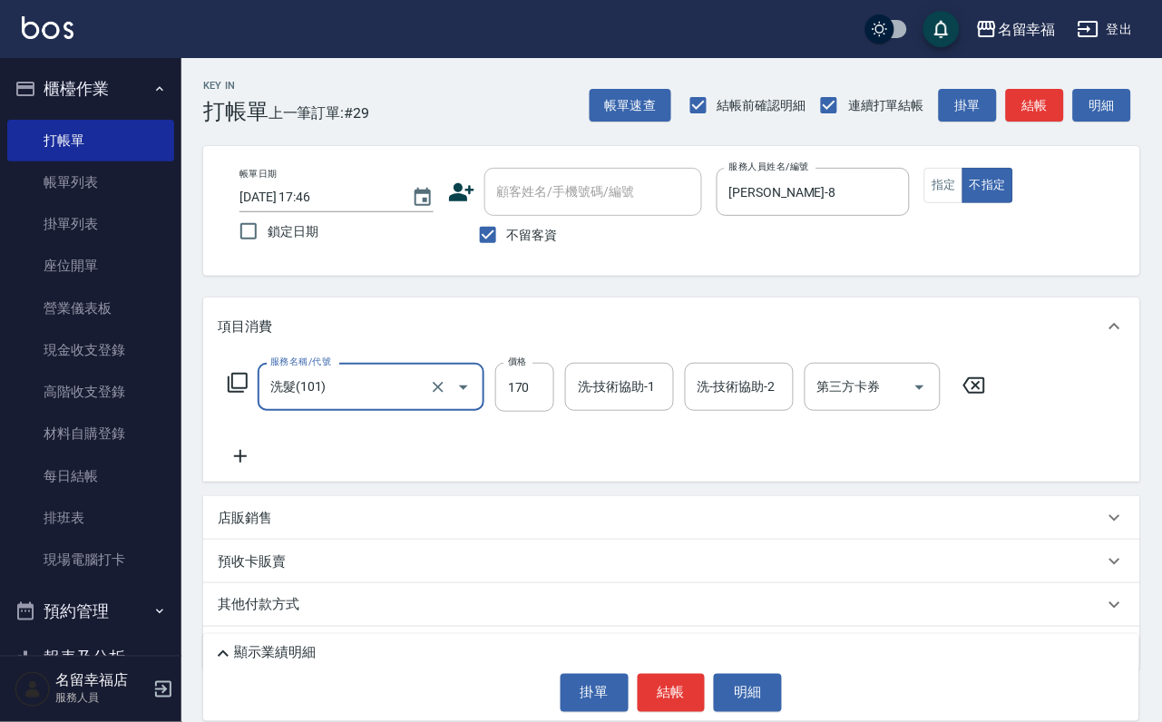
click at [248, 394] on icon at bounding box center [238, 383] width 22 height 22
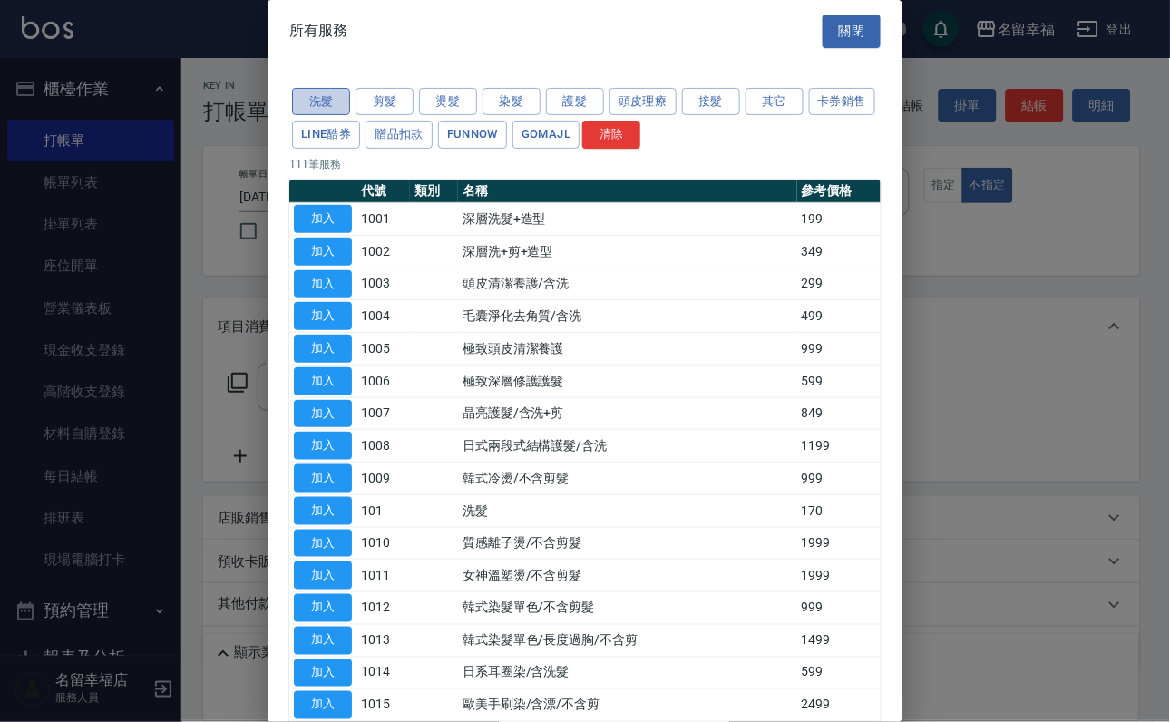
click at [329, 98] on button "洗髮" at bounding box center [321, 102] width 58 height 28
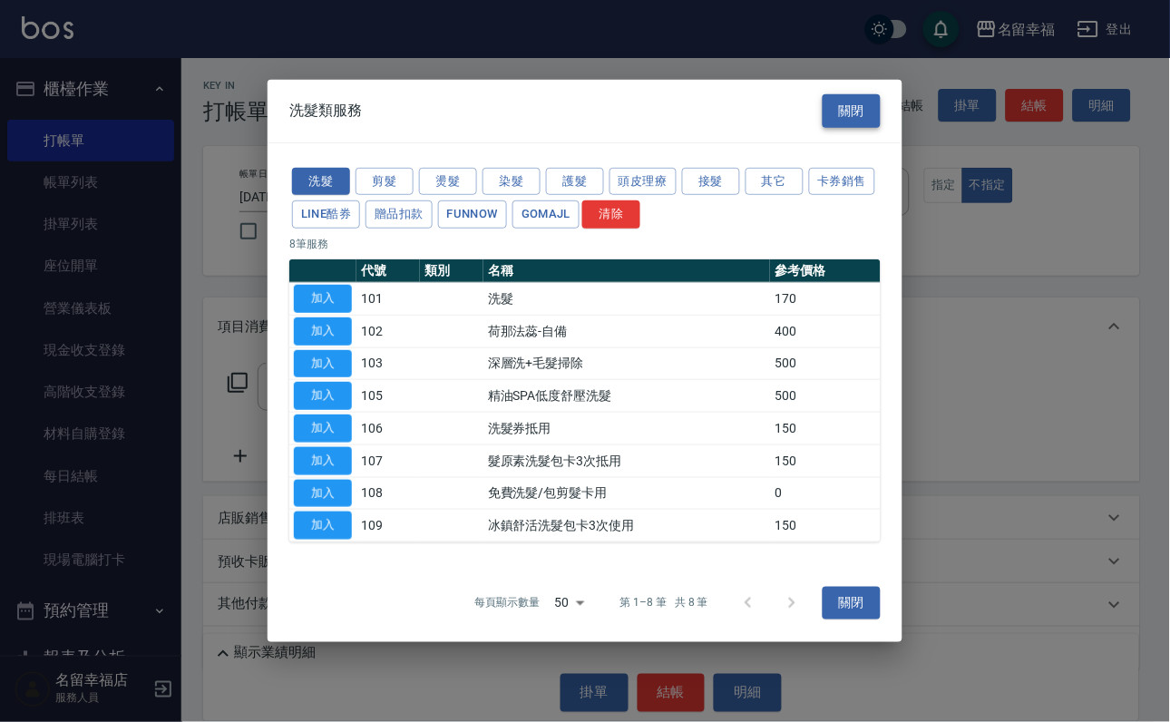
click at [856, 94] on button "關閉" at bounding box center [852, 111] width 58 height 34
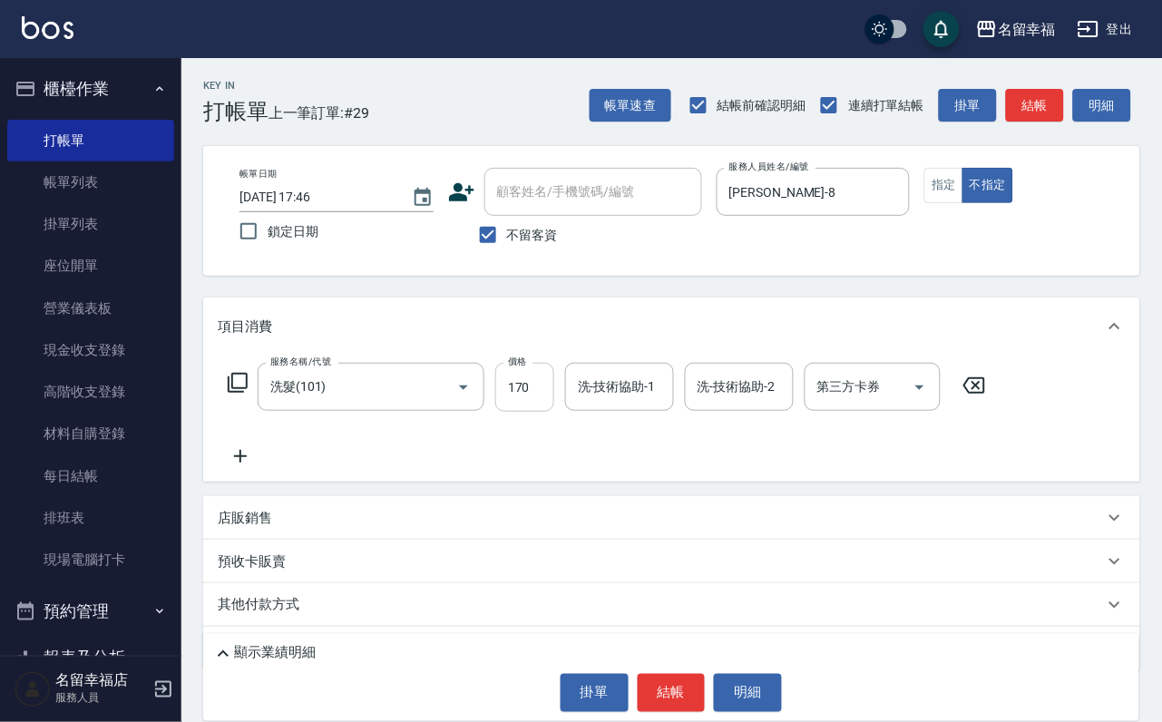
click at [517, 390] on input "170" at bounding box center [524, 387] width 59 height 49
type input "330"
click at [647, 393] on input "洗-技術協助-1" at bounding box center [619, 387] width 93 height 32
type input "育鋗-20"
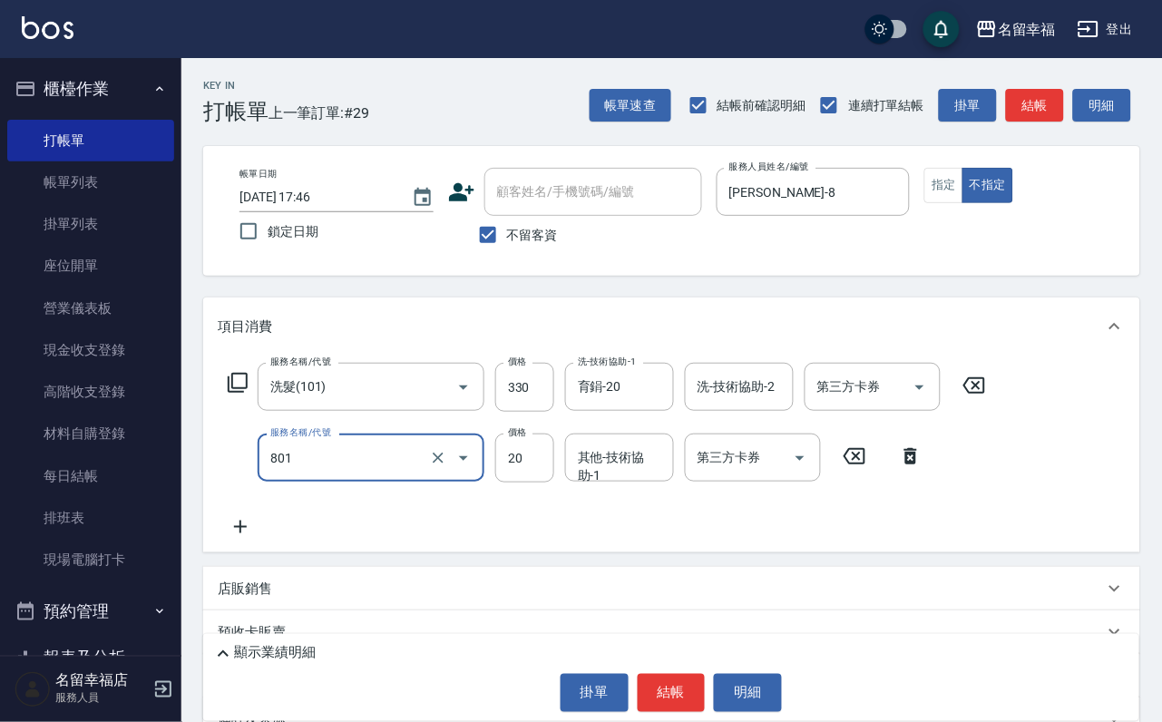
type input "潤絲(801)"
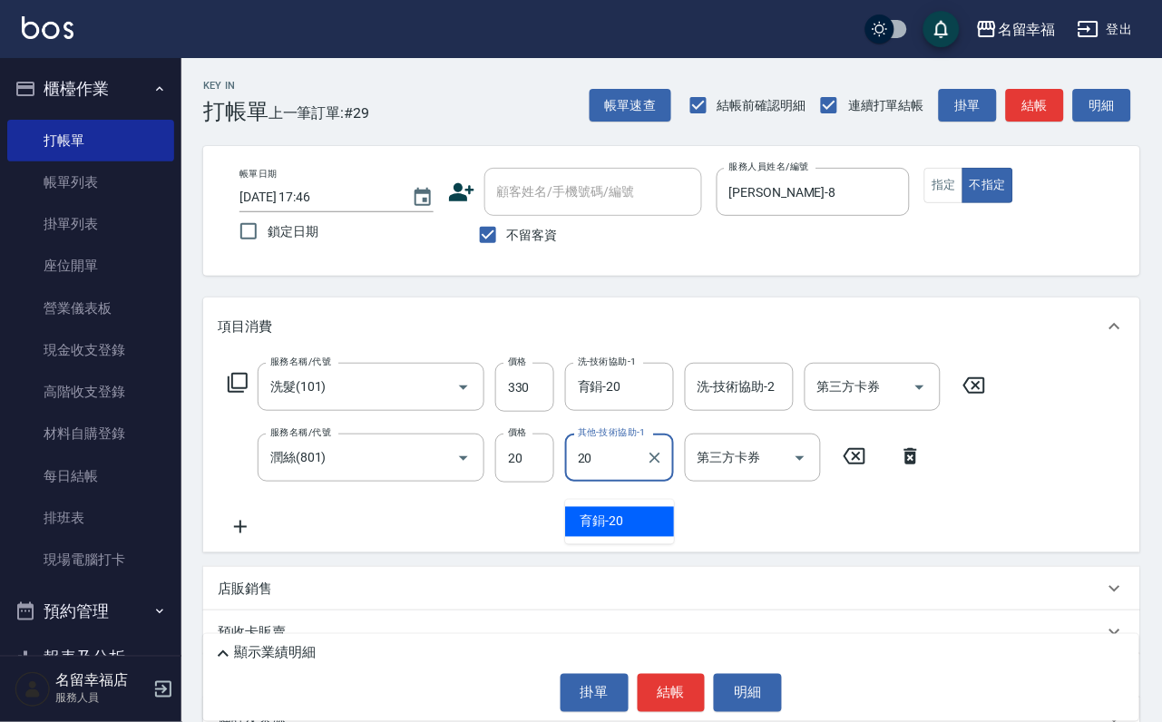
type input "育鋗-20"
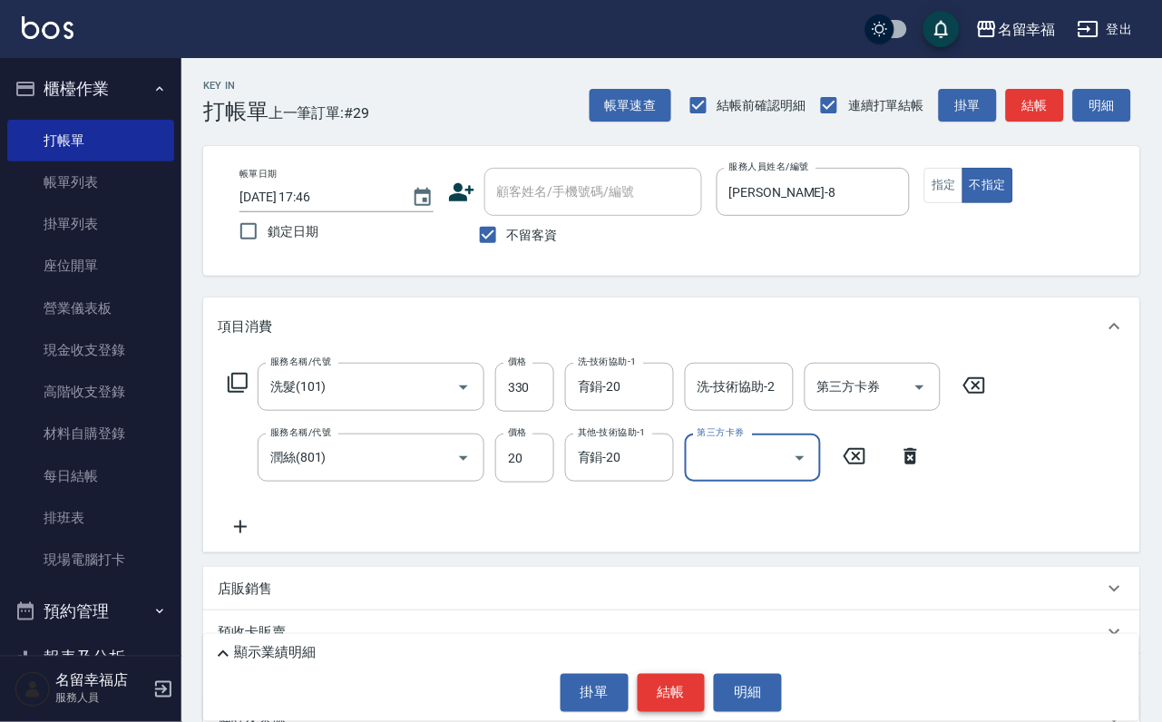
click at [661, 698] on button "結帳" at bounding box center [672, 693] width 68 height 38
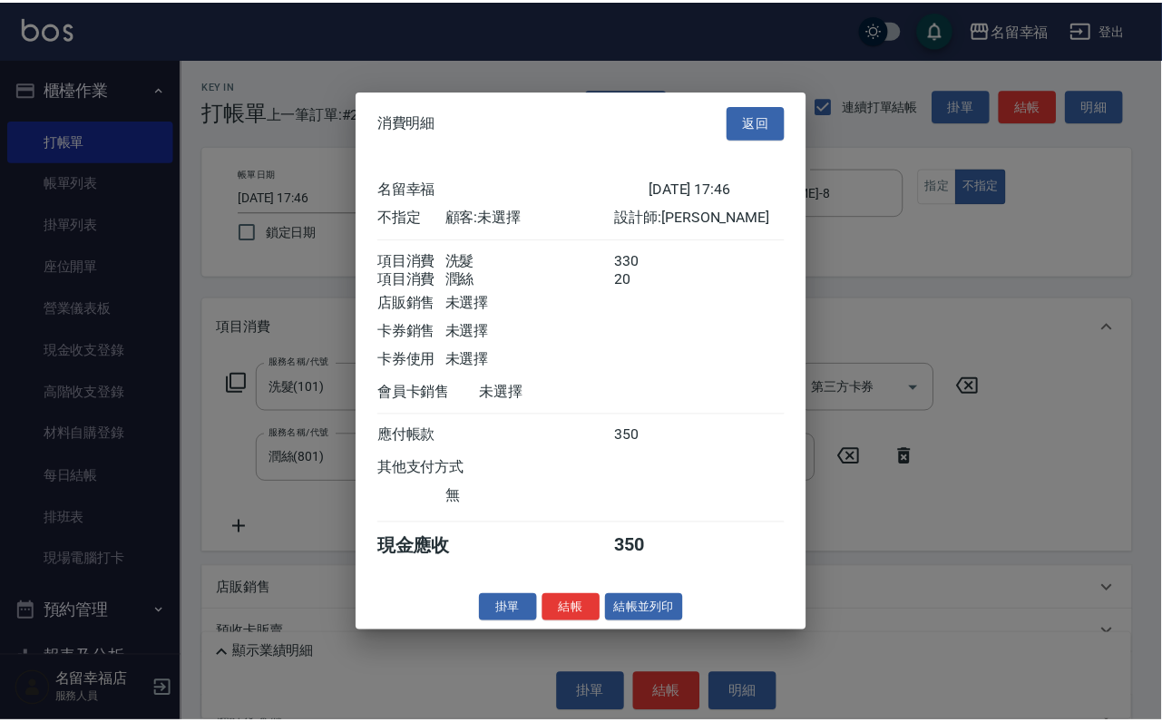
scroll to position [326, 0]
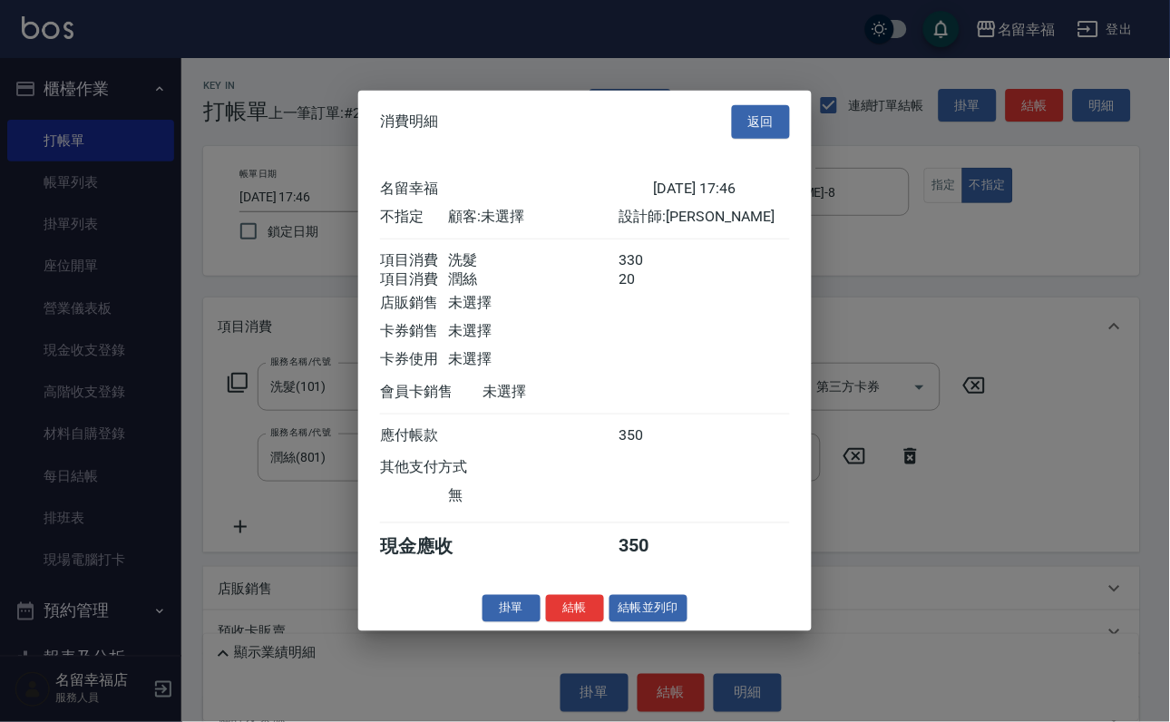
click at [637, 622] on button "結帳並列印" at bounding box center [648, 608] width 79 height 28
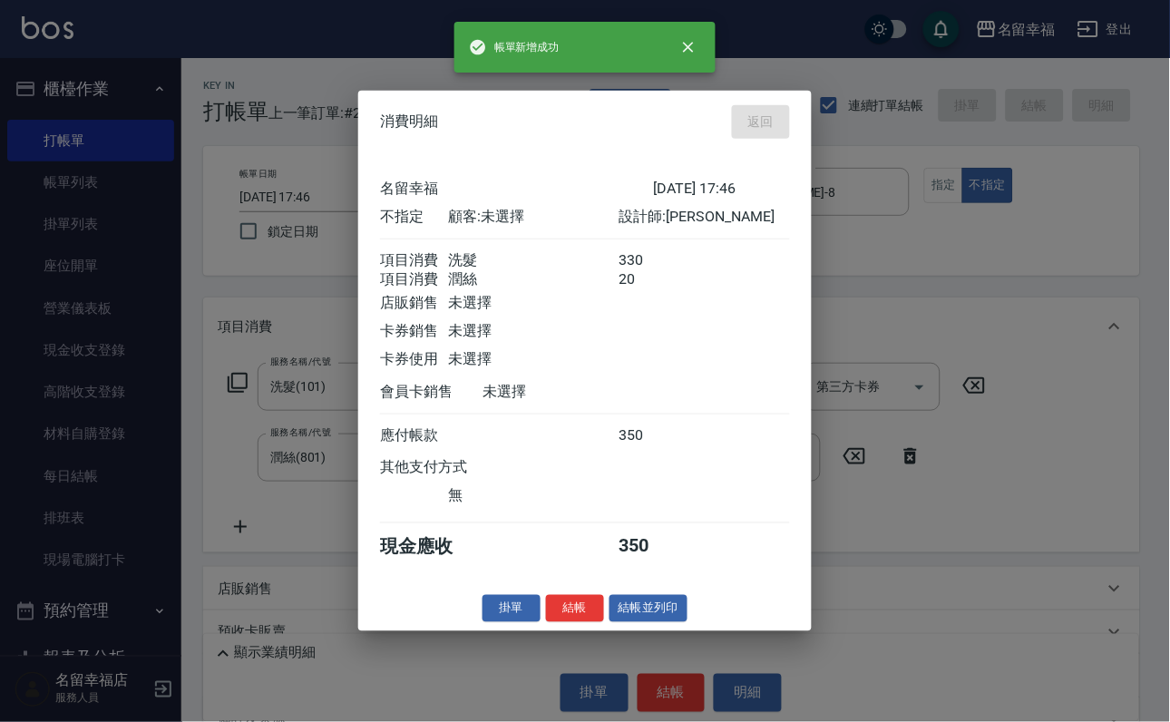
type input "[DATE] 18:06"
